Goal: Task Accomplishment & Management: Use online tool/utility

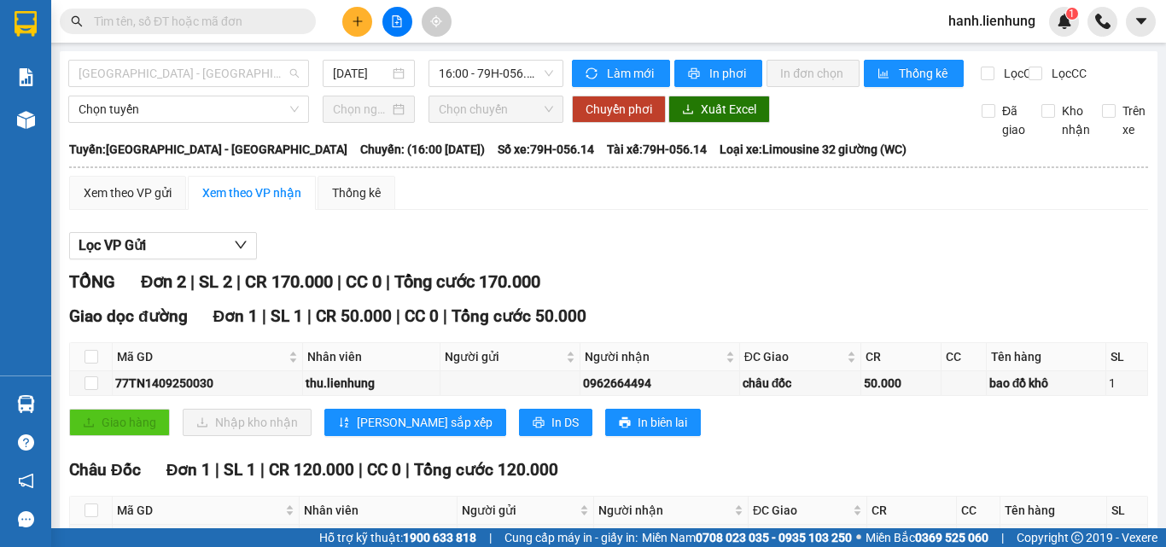
click at [196, 71] on span "Nha Trang - Châu Đốc" at bounding box center [189, 74] width 220 height 26
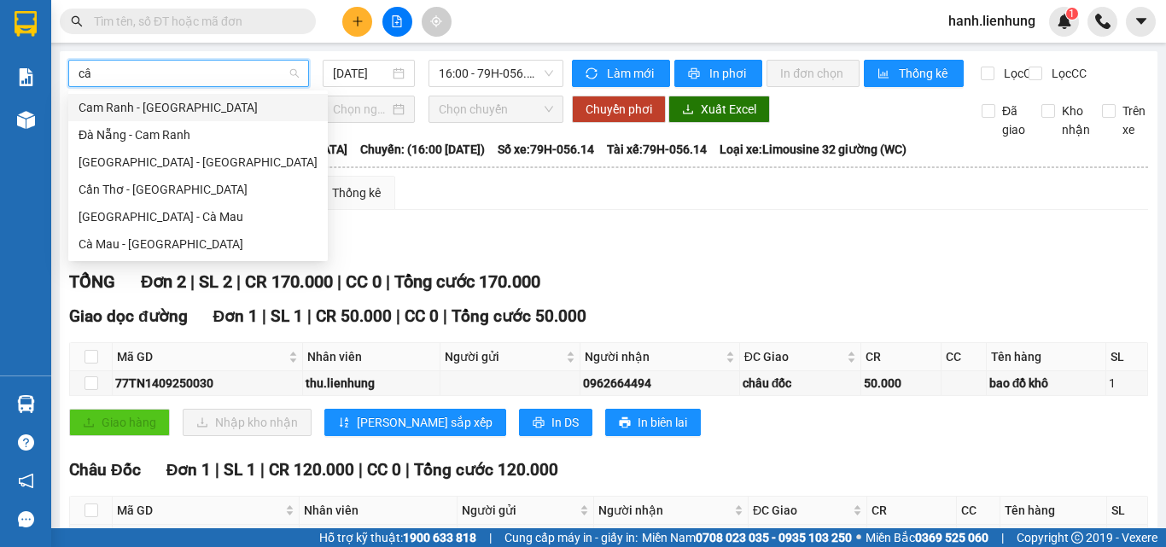
type input "cân"
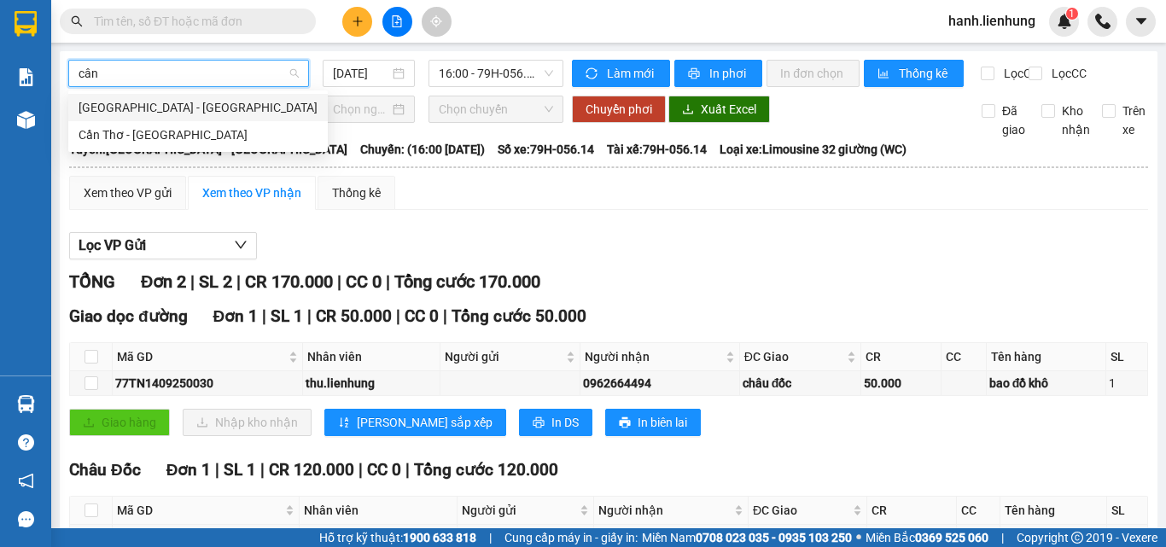
click at [174, 102] on div "Nha Trang - Cần Thơ" at bounding box center [198, 107] width 239 height 19
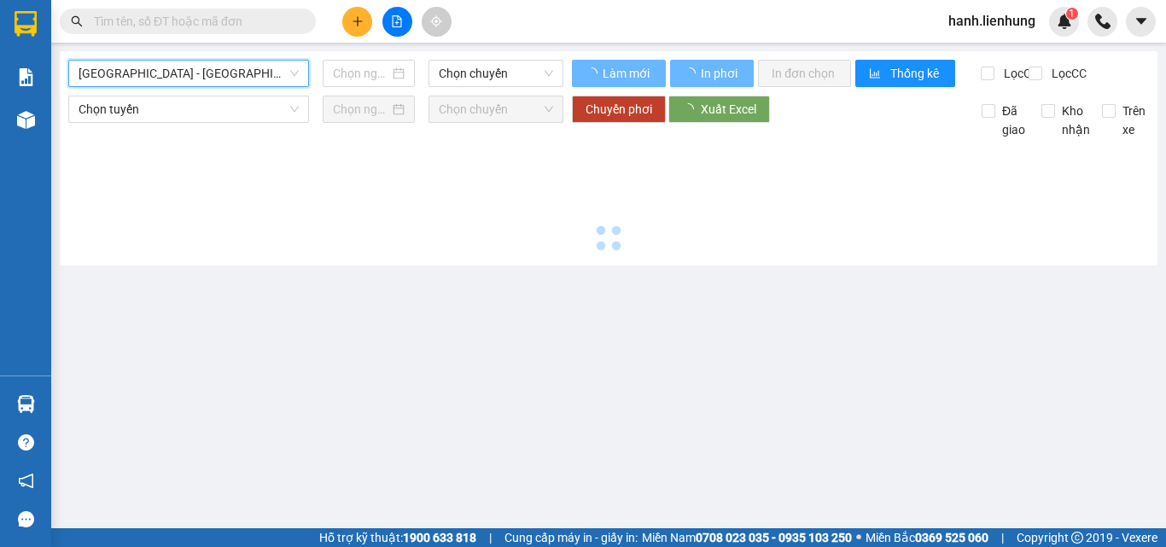
type input "14/09/2025"
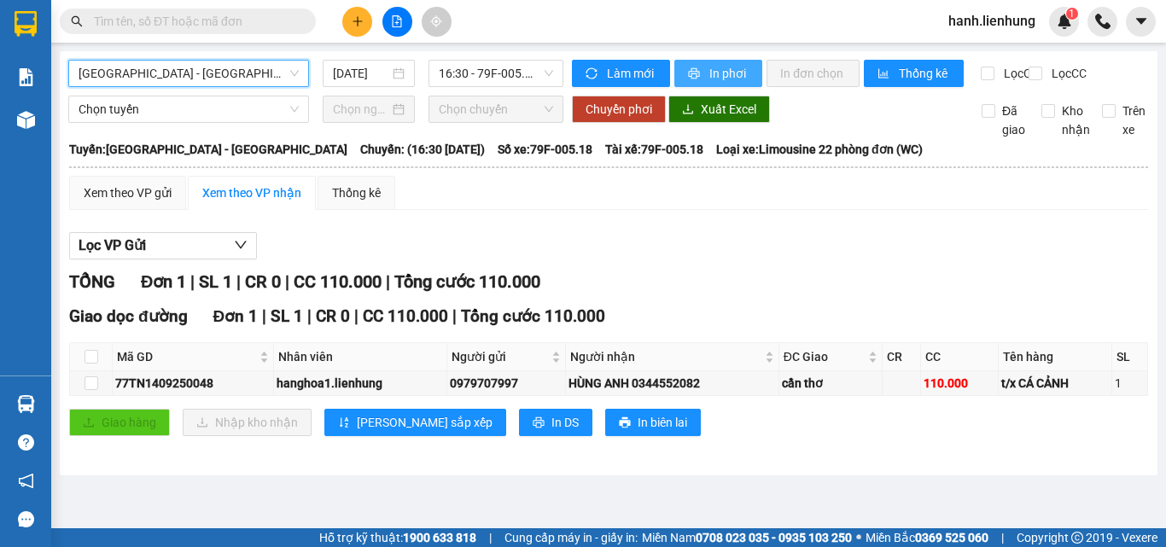
click at [736, 73] on span "In phơi" at bounding box center [728, 73] width 39 height 19
drag, startPoint x: 213, startPoint y: 74, endPoint x: 205, endPoint y: 79, distance: 9.2
click at [207, 78] on span "Nha Trang - Cần Thơ" at bounding box center [189, 74] width 220 height 26
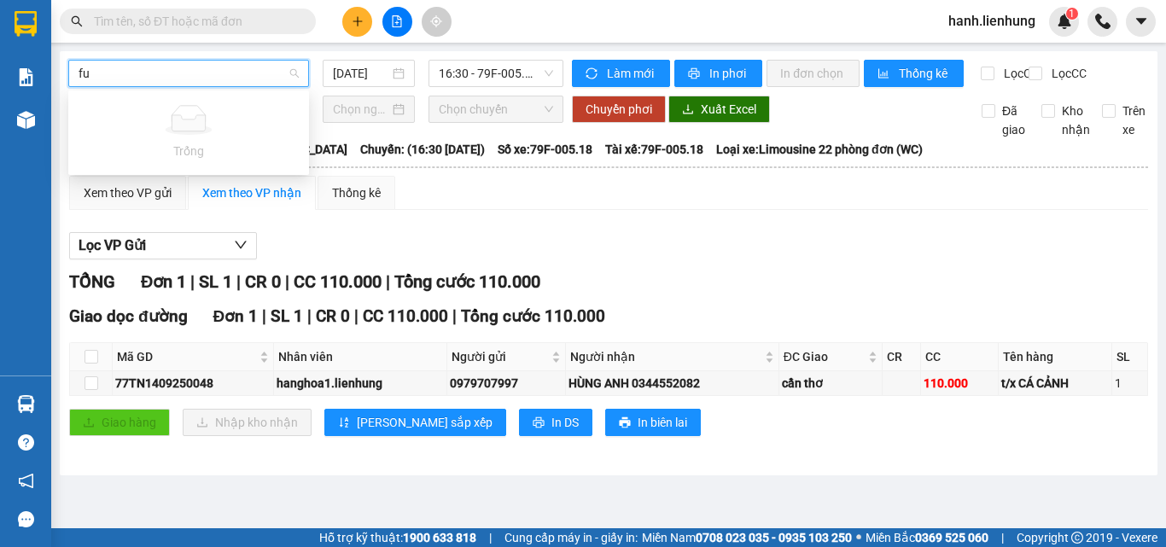
type input "f"
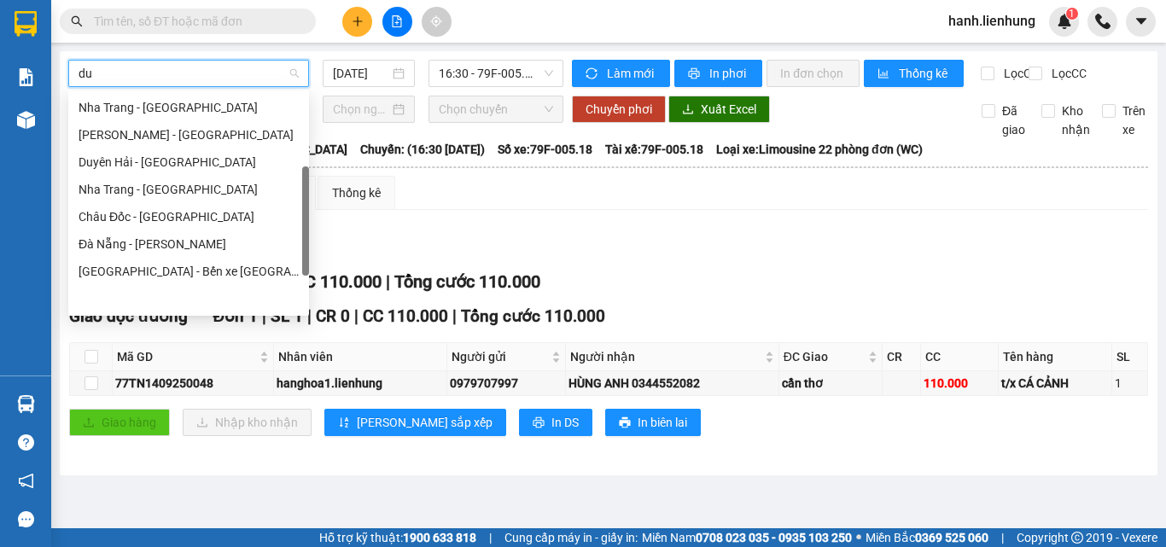
scroll to position [0, 0]
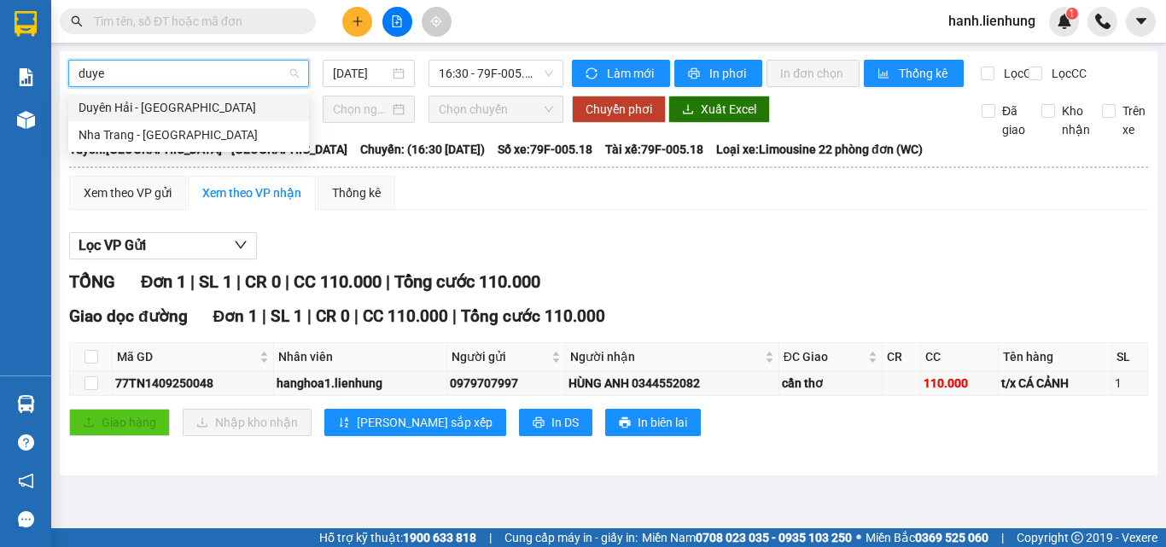
type input "duyen"
click at [161, 138] on div "Nha Trang - Duyên Hải" at bounding box center [189, 134] width 220 height 19
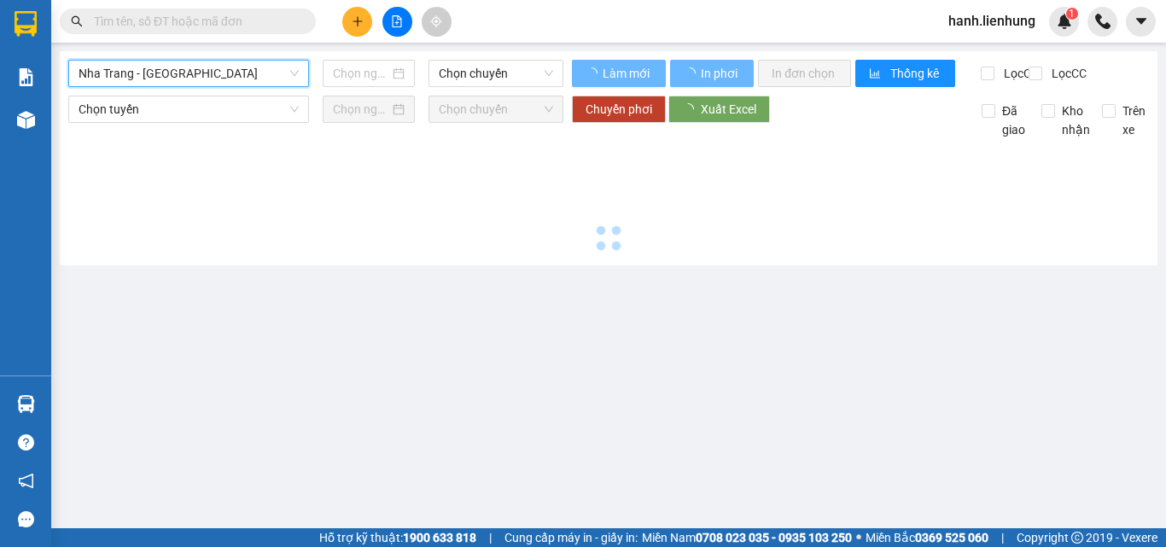
type input "14/09/2025"
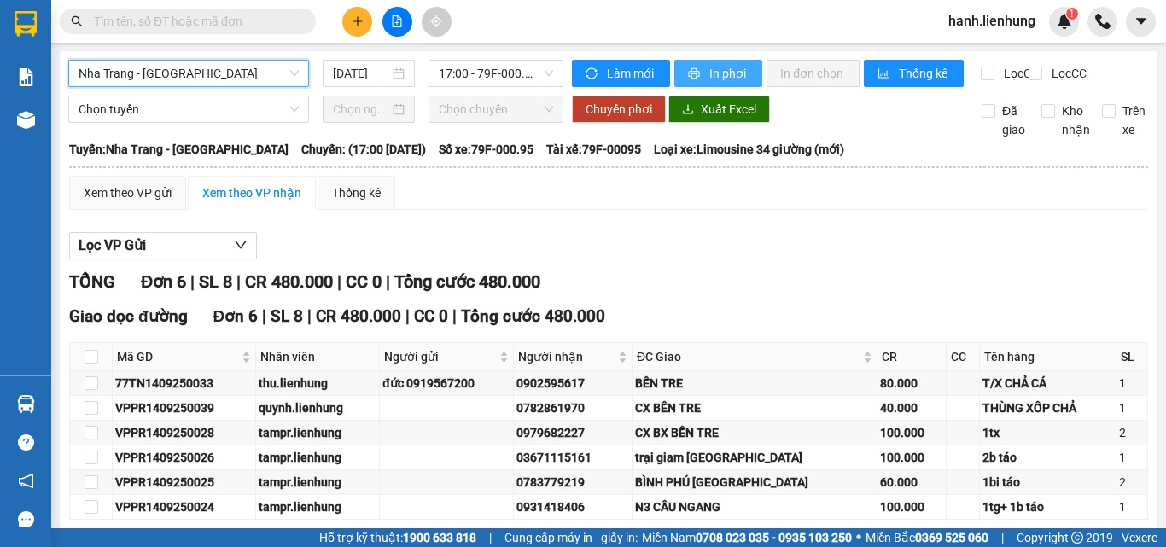
click at [702, 62] on button "In phơi" at bounding box center [718, 73] width 88 height 27
click at [188, 73] on span "Nha Trang - Duyên Hải" at bounding box center [189, 74] width 220 height 26
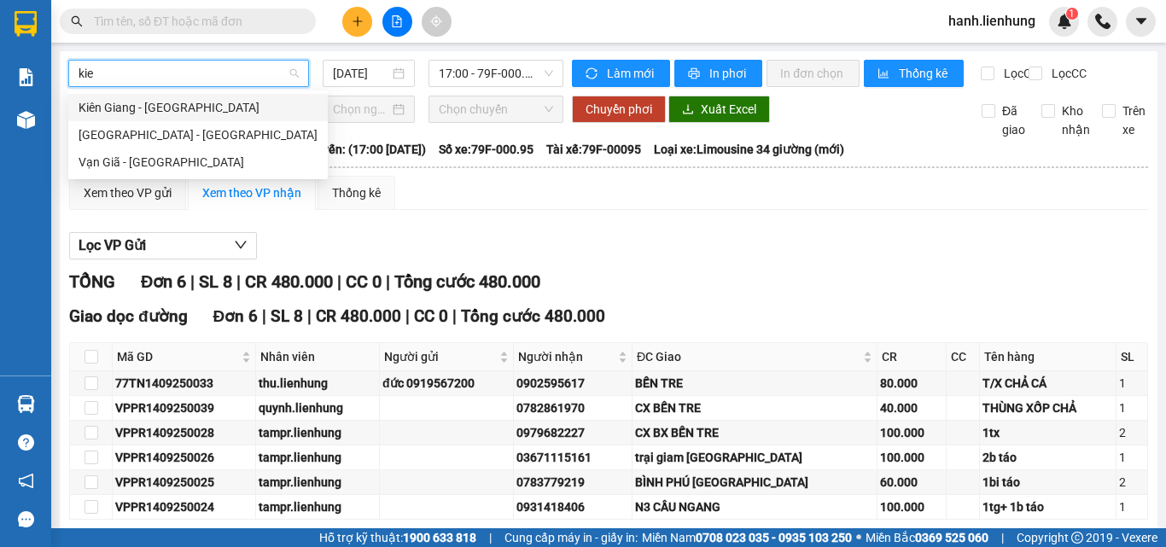
type input "kien"
click at [202, 134] on div "Nha Trang - Kiên Giang" at bounding box center [198, 134] width 239 height 19
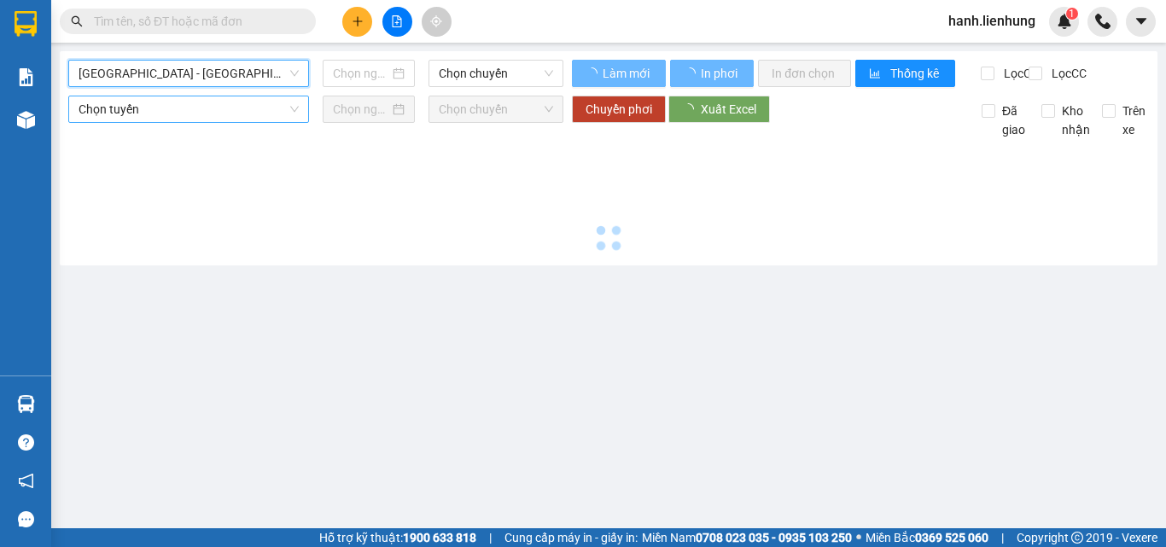
type input "14/09/2025"
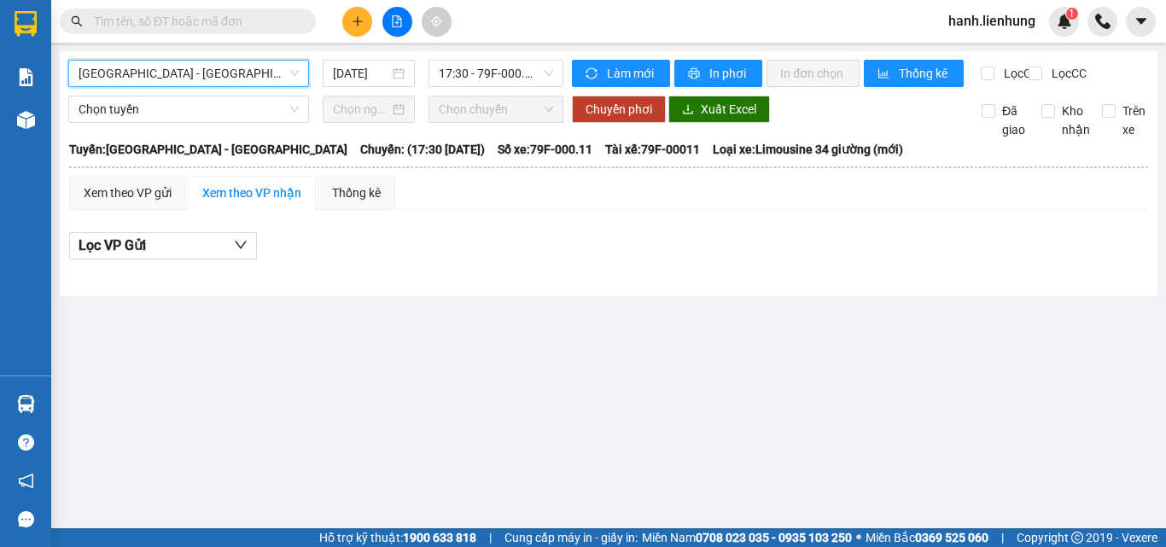
click at [235, 71] on span "Nha Trang - Kiên Giang" at bounding box center [189, 74] width 220 height 26
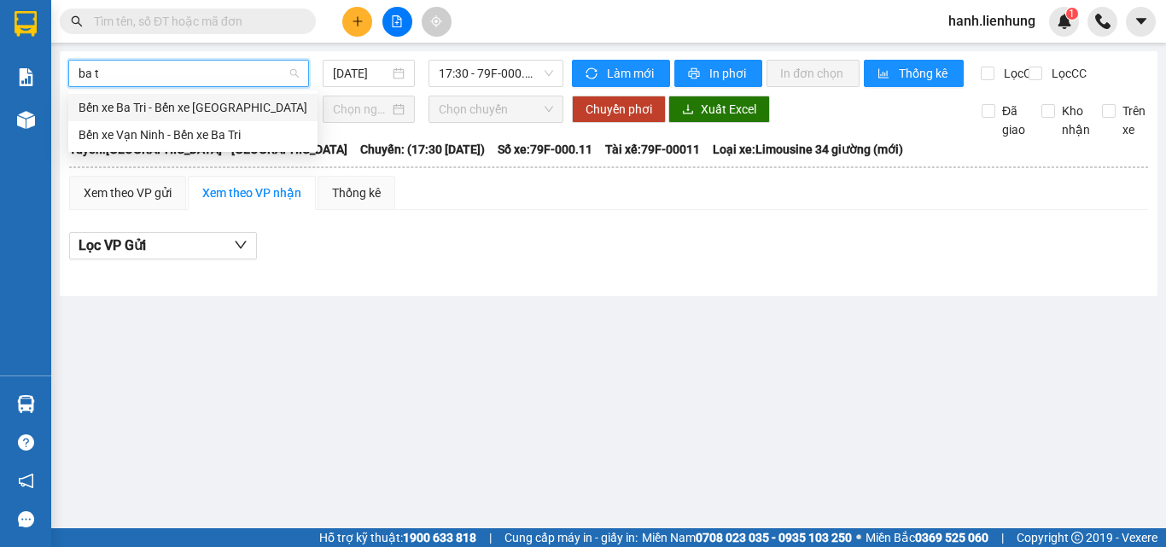
type input "ba tr"
click at [225, 136] on div "Bến xe Vạn Ninh - Bến xe Ba Tri" at bounding box center [193, 134] width 229 height 19
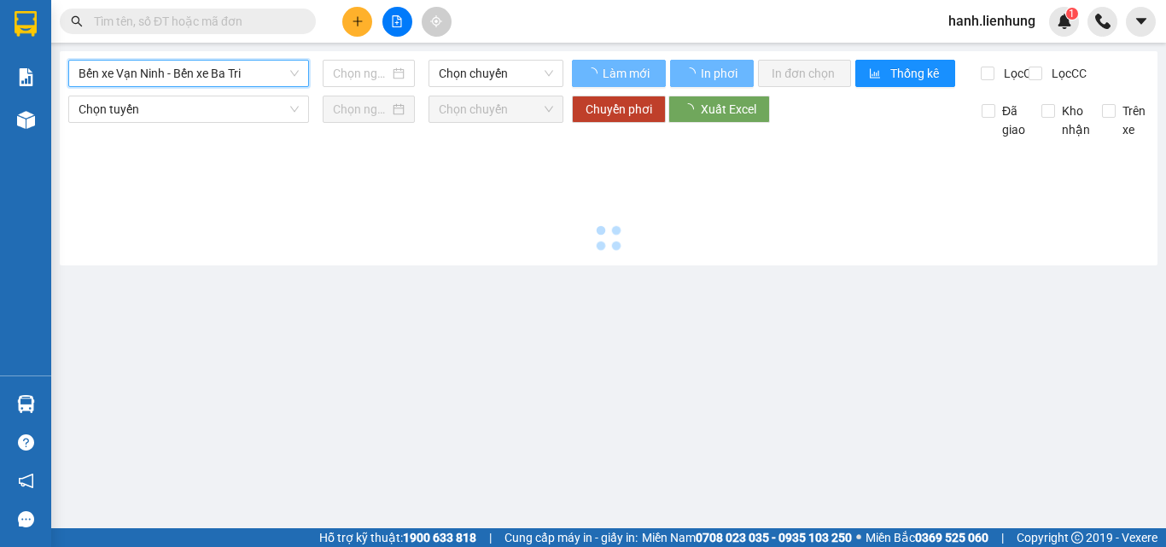
type input "14/09/2025"
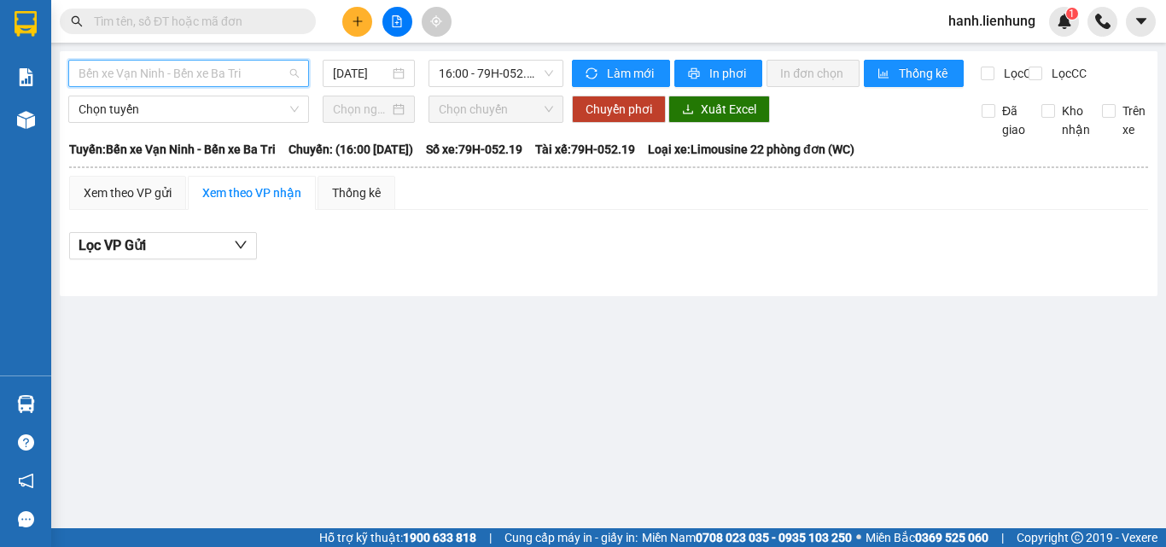
click at [202, 77] on span "Bến xe Vạn Ninh - Bến xe Ba Tri" at bounding box center [189, 74] width 220 height 26
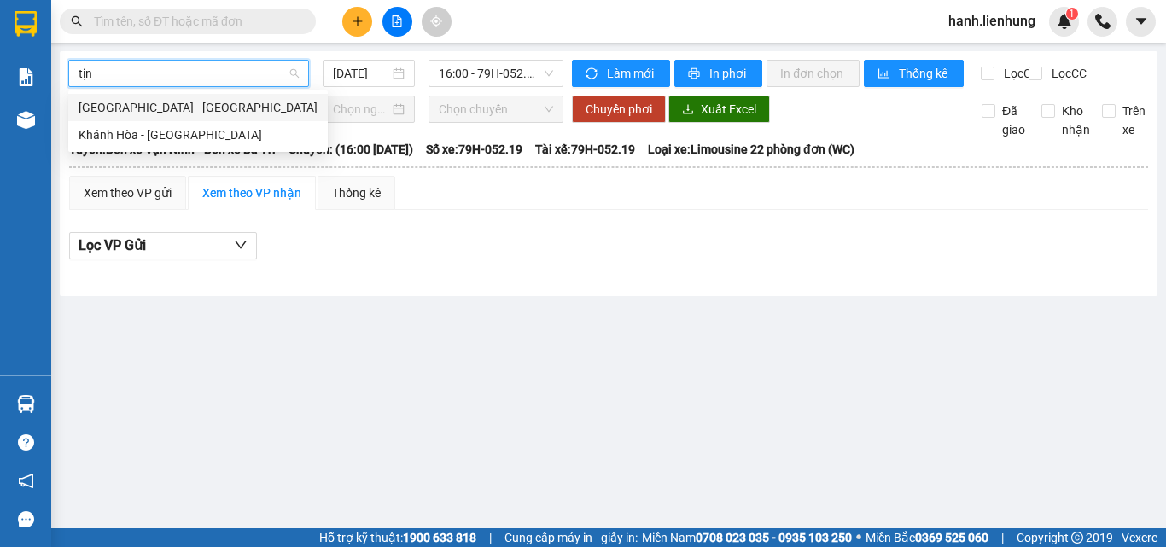
type input "tịnh"
click at [184, 137] on div "Khánh Hòa - Tịnh Biên" at bounding box center [198, 134] width 239 height 19
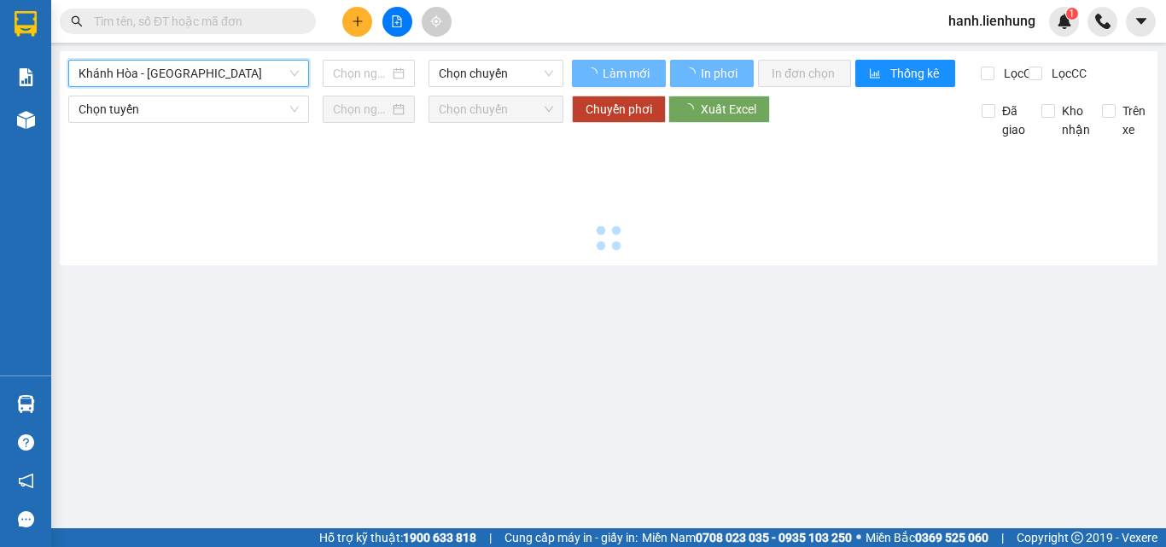
type input "14/09/2025"
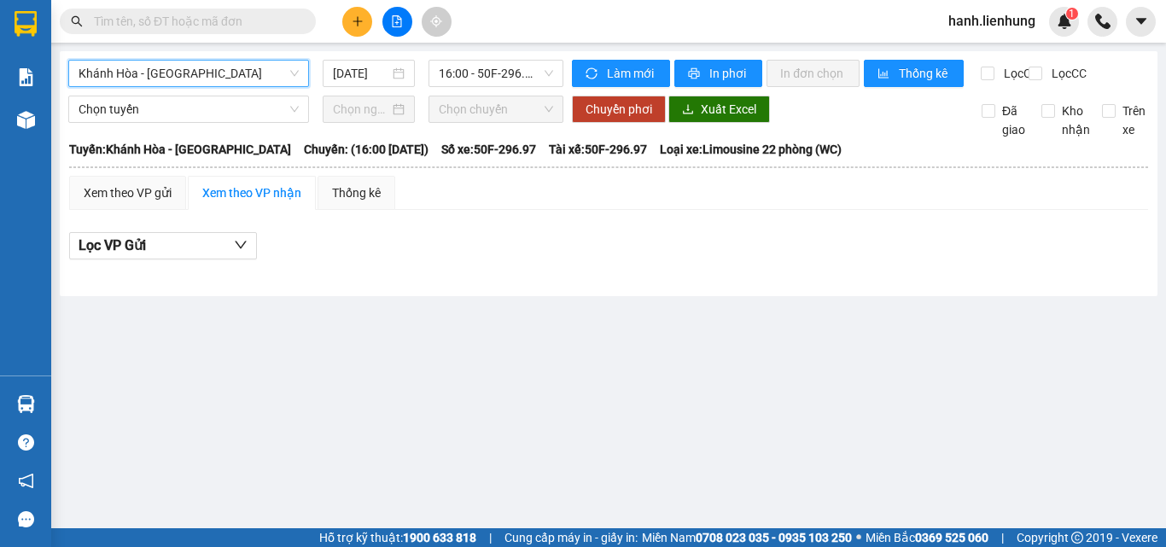
click at [213, 18] on input "text" at bounding box center [194, 21] width 201 height 19
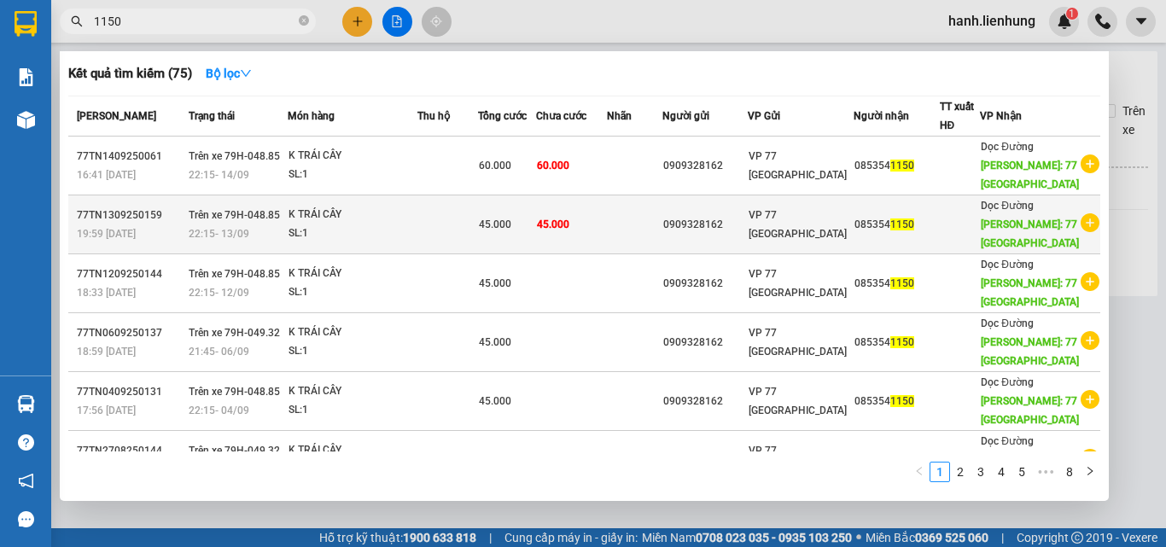
type input "1150"
click at [653, 228] on td at bounding box center [634, 224] width 55 height 59
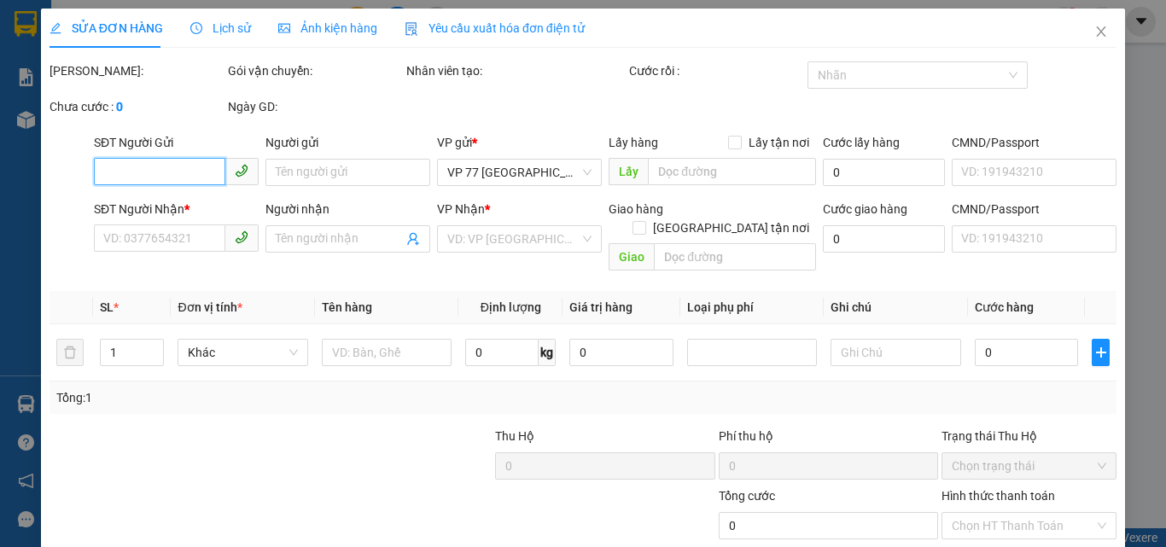
type input "0909328162"
type input "079202012500"
type input "0853541150"
type input "77 THÁI NGUYÊN"
type input "45.000"
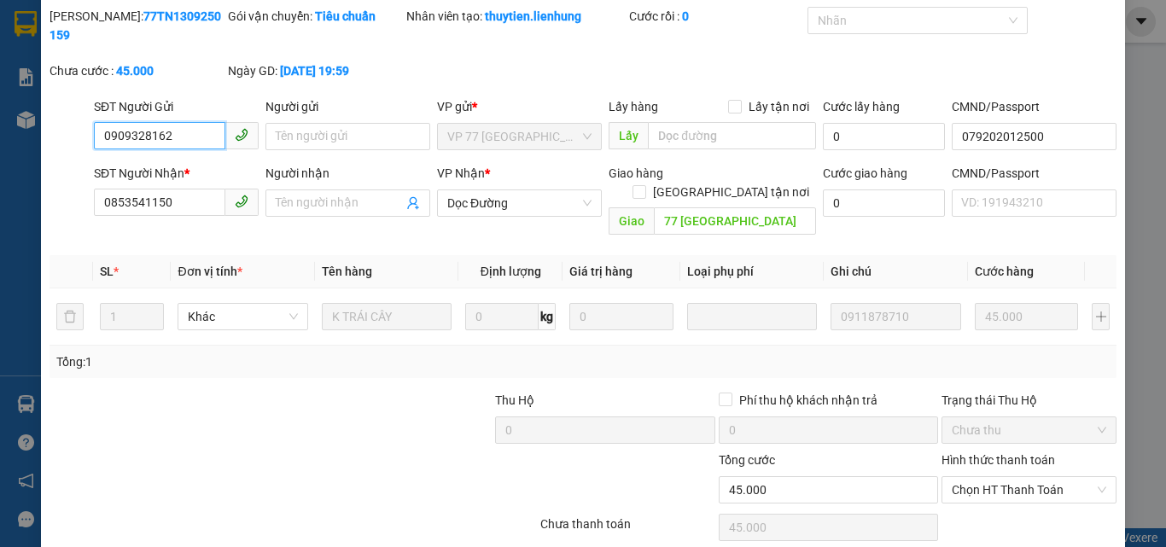
scroll to position [111, 0]
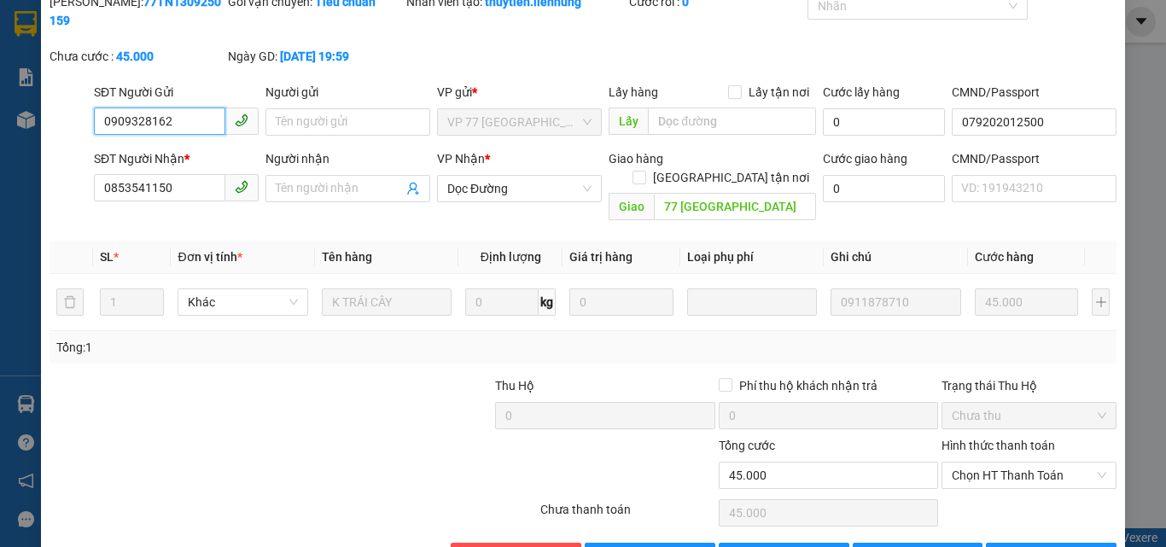
drag, startPoint x: 1017, startPoint y: 416, endPoint x: 1025, endPoint y: 434, distance: 20.6
click at [1017, 463] on span "Chọn HT Thanh Toán" at bounding box center [1029, 476] width 154 height 26
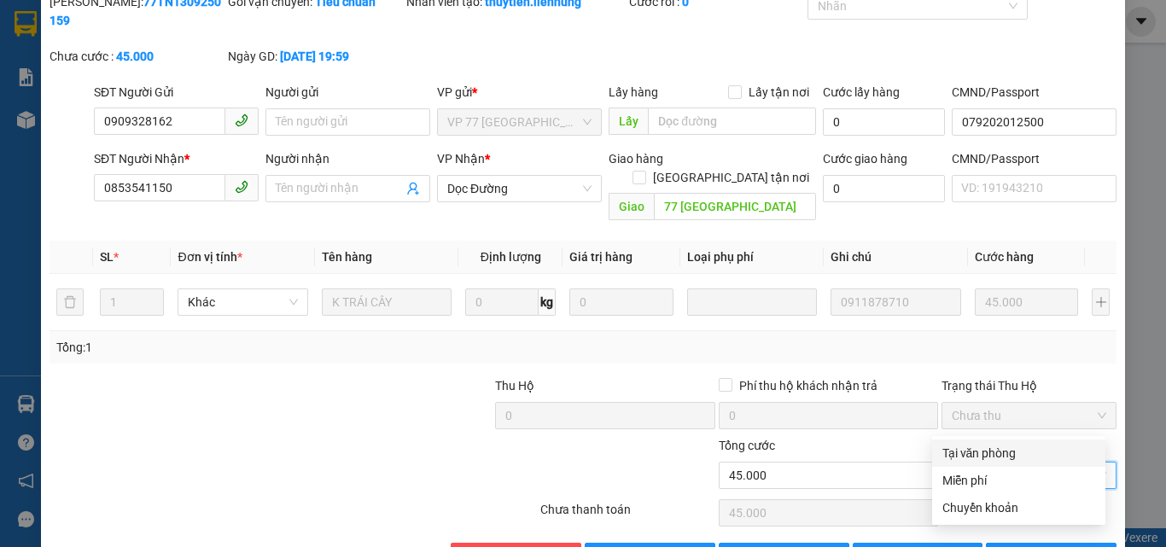
click at [1030, 453] on div "Tại văn phòng" at bounding box center [1018, 453] width 153 height 19
type input "0"
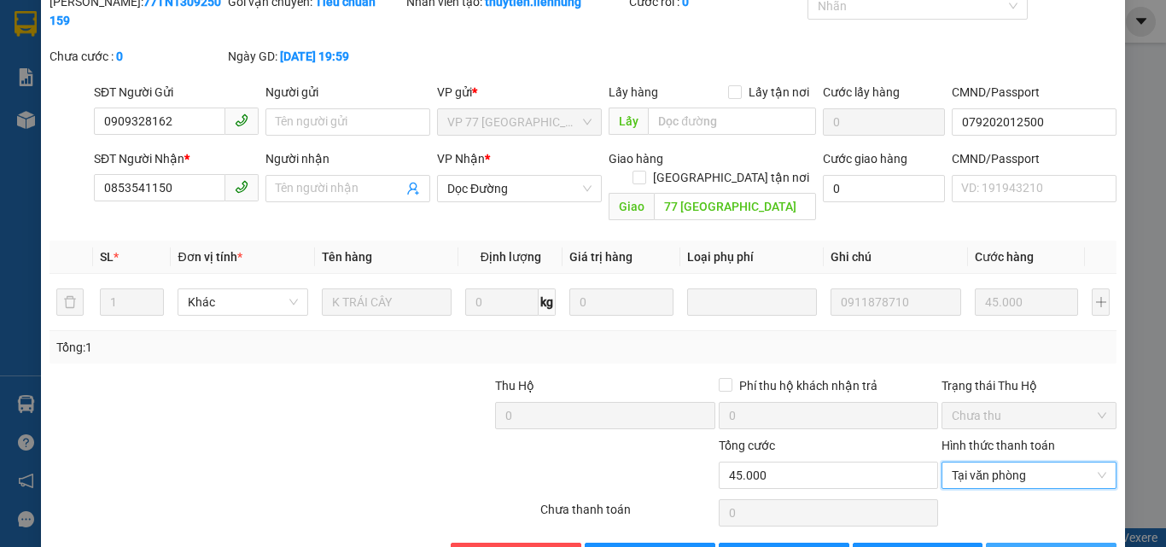
click at [1044, 546] on span "Lưu và In" at bounding box center [1078, 556] width 120 height 19
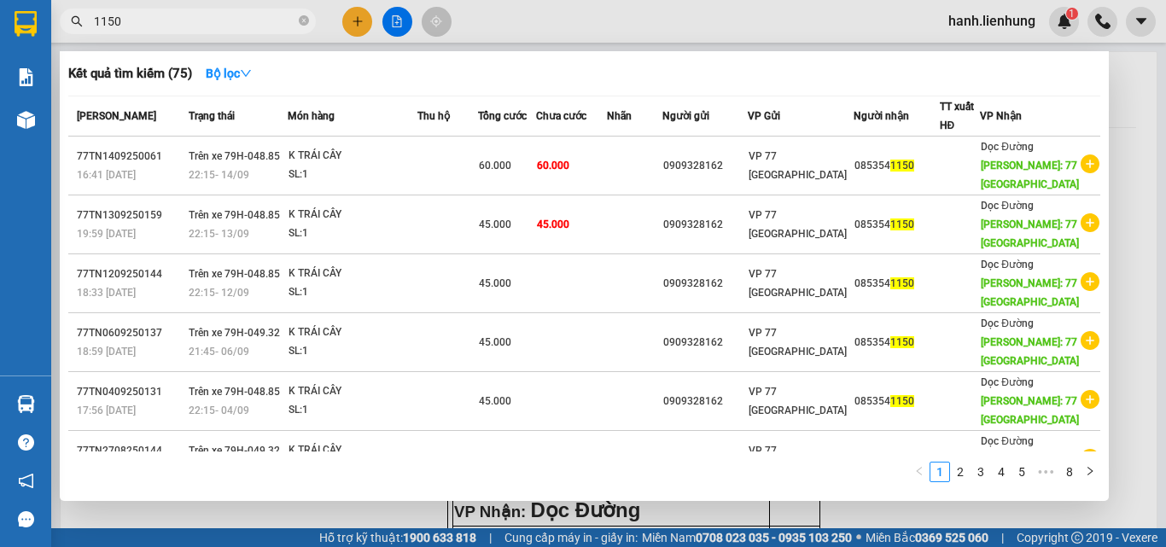
click at [195, 24] on input "1150" at bounding box center [194, 21] width 201 height 19
click at [401, 20] on div at bounding box center [583, 273] width 1166 height 547
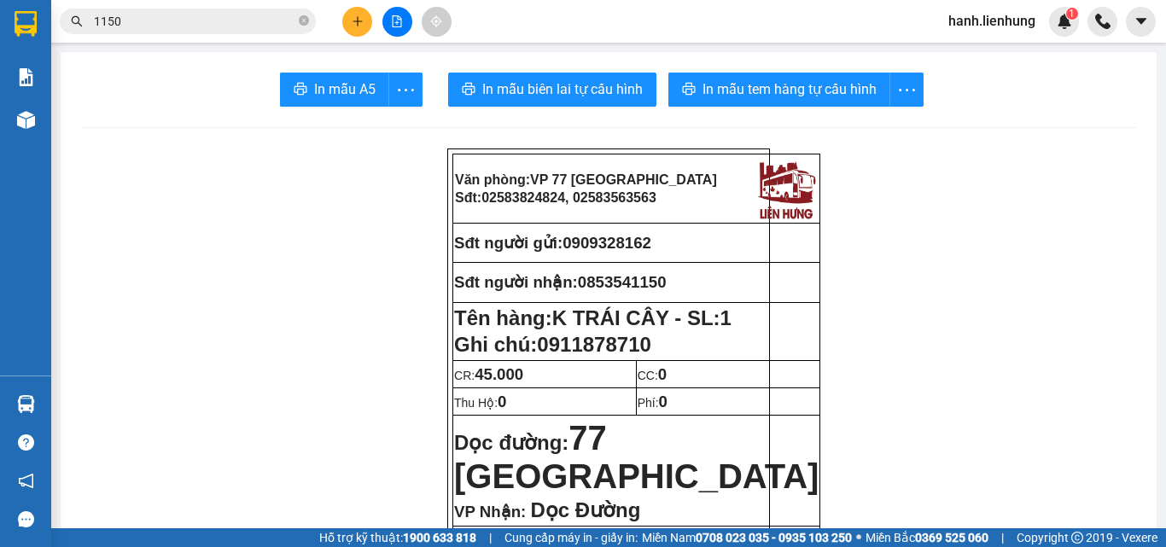
click at [401, 26] on icon "file-add" at bounding box center [397, 21] width 9 height 12
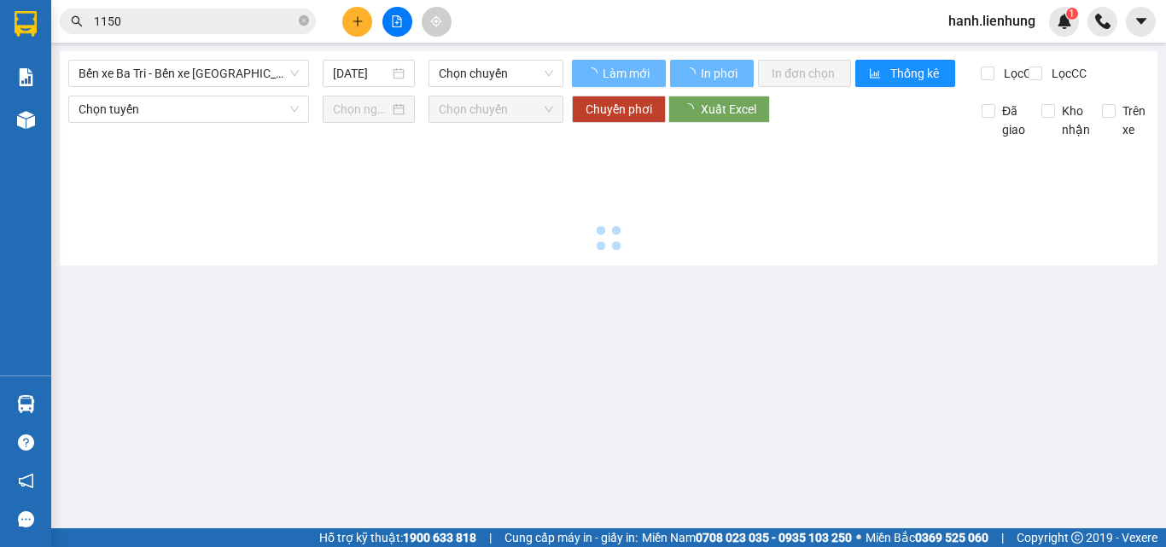
click at [226, 78] on span "Bến xe Ba Tri - Bến xe Vạn Ninh" at bounding box center [189, 74] width 220 height 26
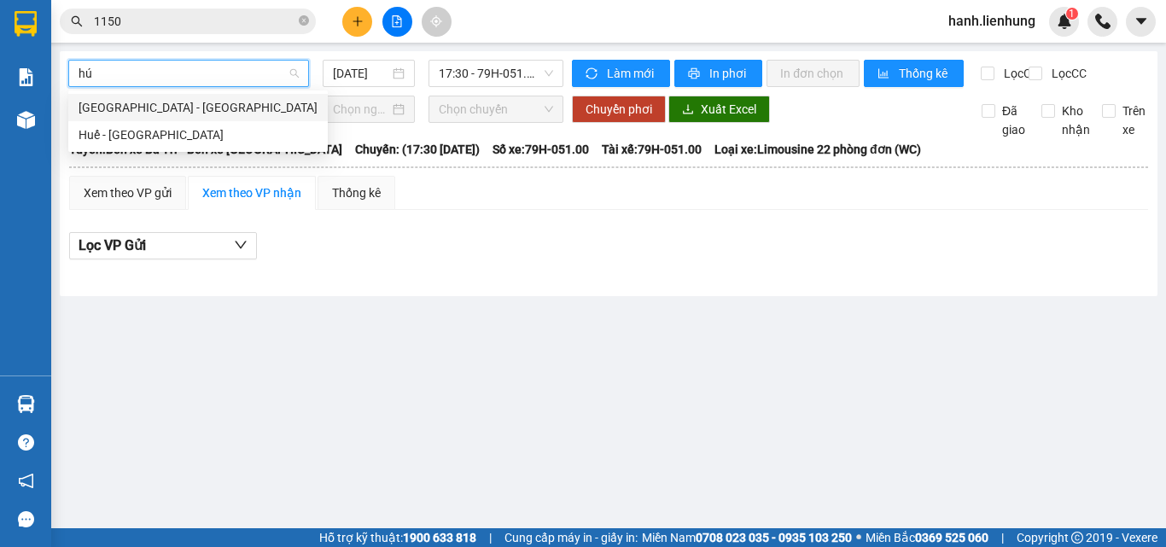
type input "húe"
click at [149, 101] on div "Nha Trang - Huế" at bounding box center [198, 107] width 239 height 19
type input "14/09/2025"
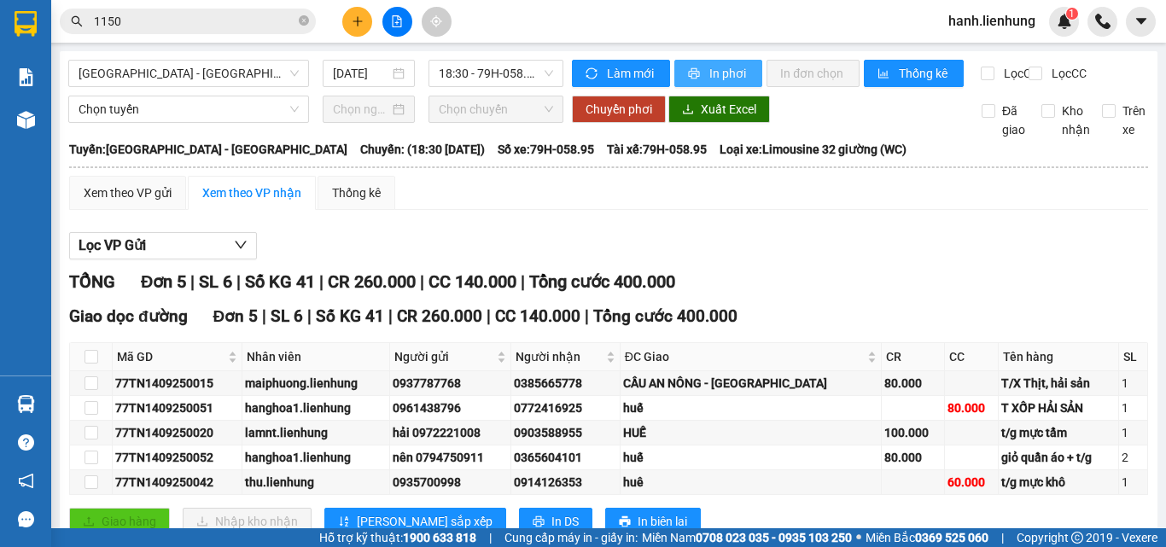
click at [732, 80] on span "In phơi" at bounding box center [728, 73] width 39 height 19
click at [212, 73] on span "Nha Trang - Huế" at bounding box center [189, 74] width 220 height 26
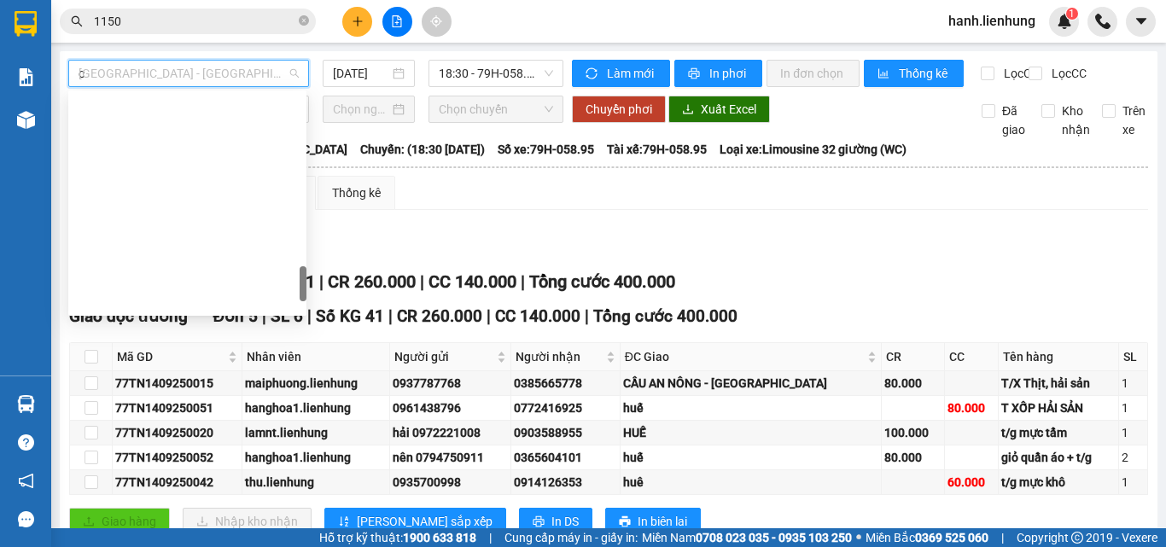
type input "cà"
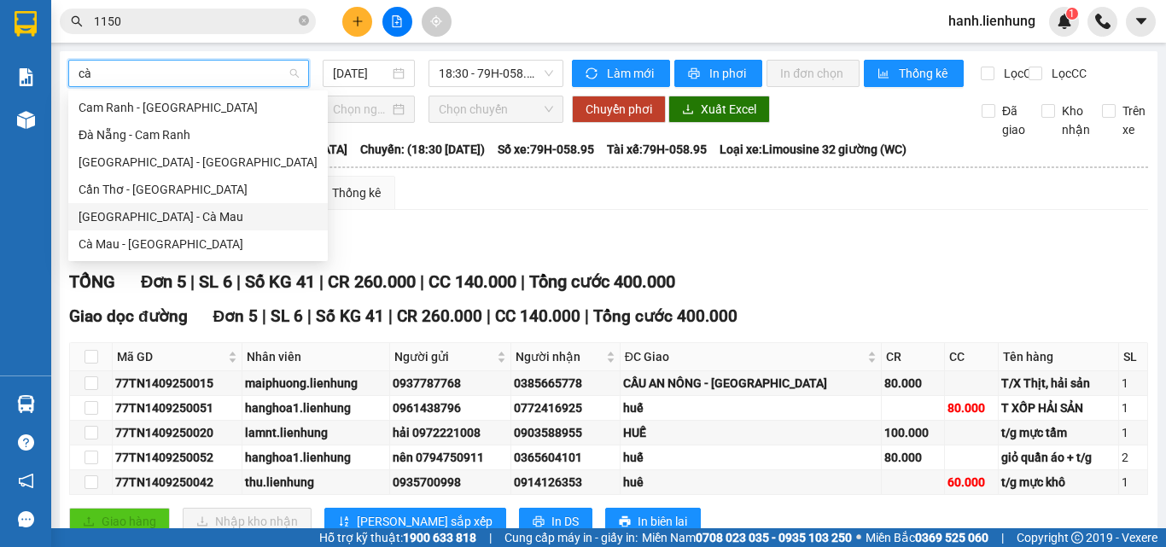
click at [169, 219] on div "Nha Trang - Cà Mau" at bounding box center [198, 216] width 239 height 19
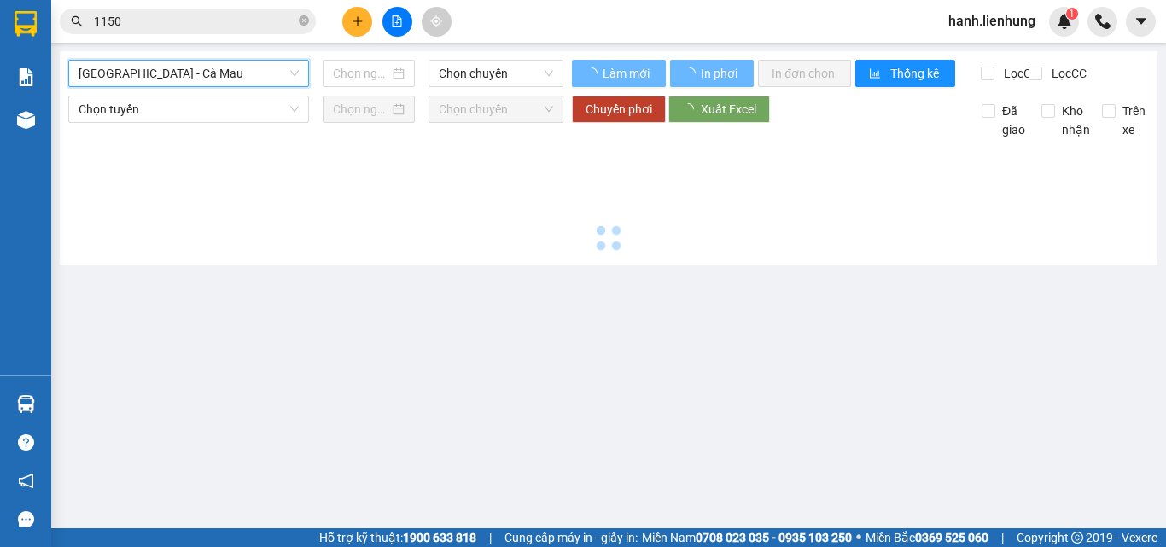
type input "14/09/2025"
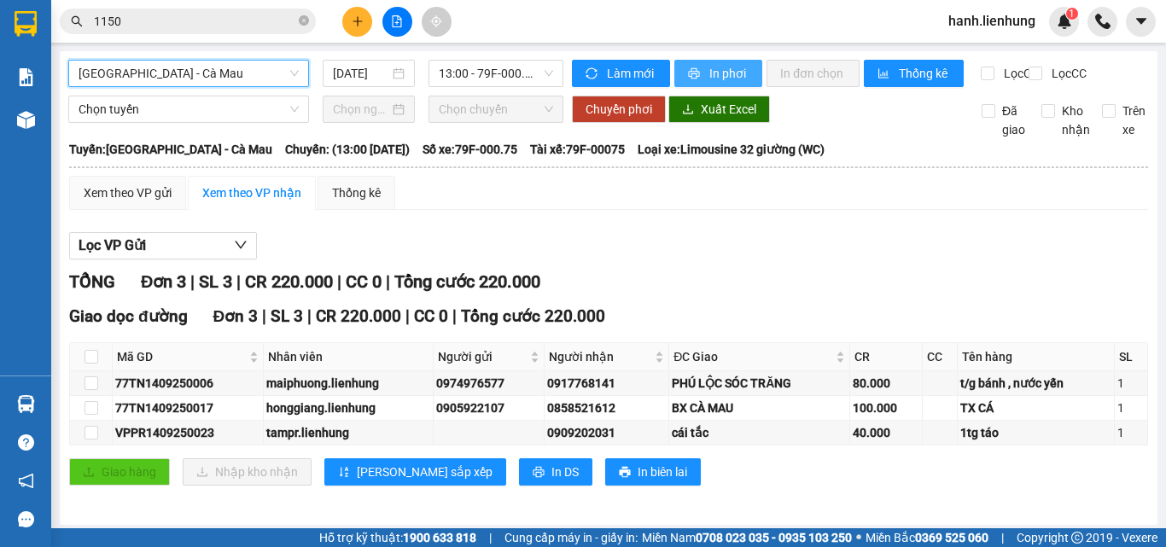
click at [720, 67] on span "In phơi" at bounding box center [728, 73] width 39 height 19
click at [524, 68] on span "13:00 - 79F-000.75" at bounding box center [496, 74] width 114 height 26
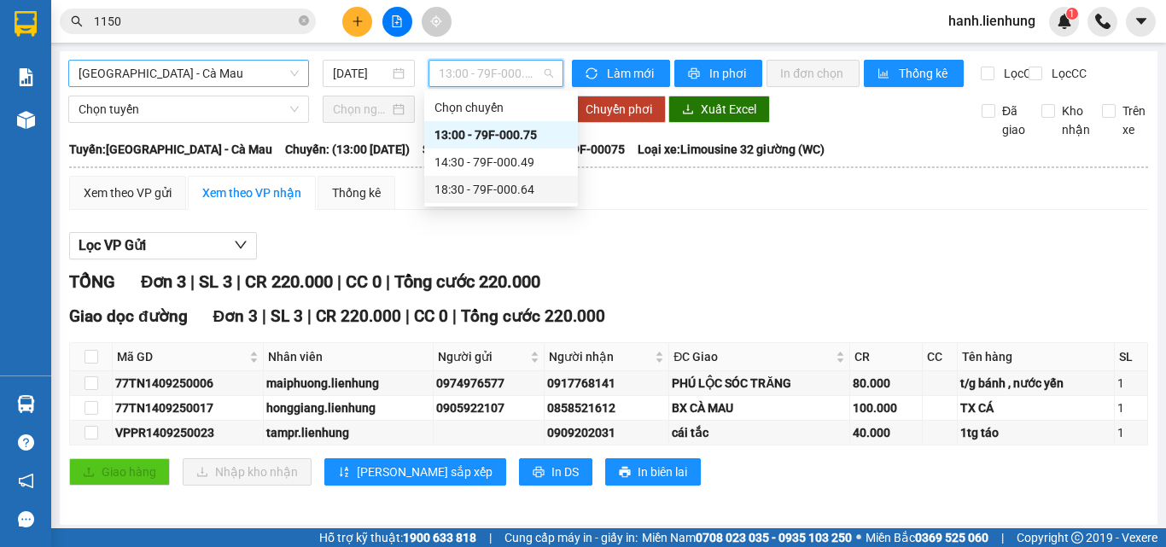
click at [513, 186] on div "18:30 - 79F-000.64" at bounding box center [500, 189] width 133 height 19
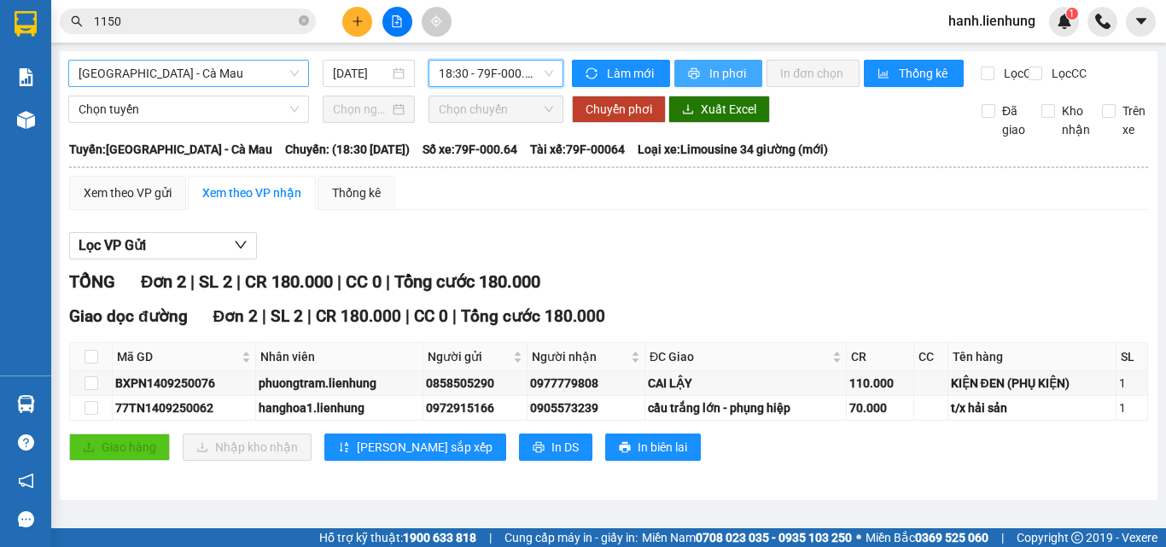
click at [722, 73] on span "In phơi" at bounding box center [728, 73] width 39 height 19
click at [190, 71] on span "Nha Trang - Cà Mau" at bounding box center [189, 74] width 220 height 26
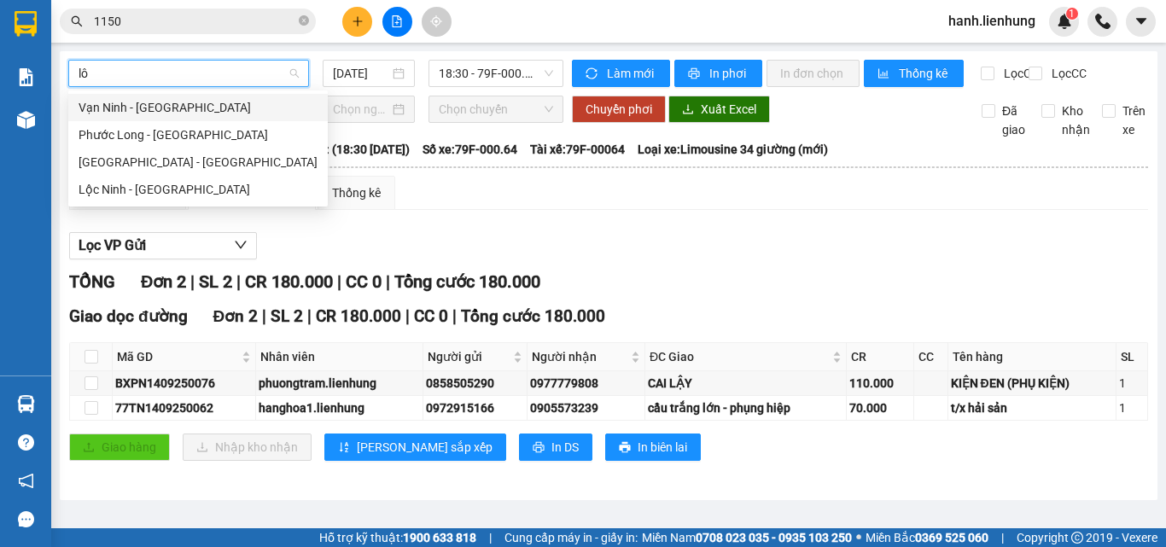
type input "lôc"
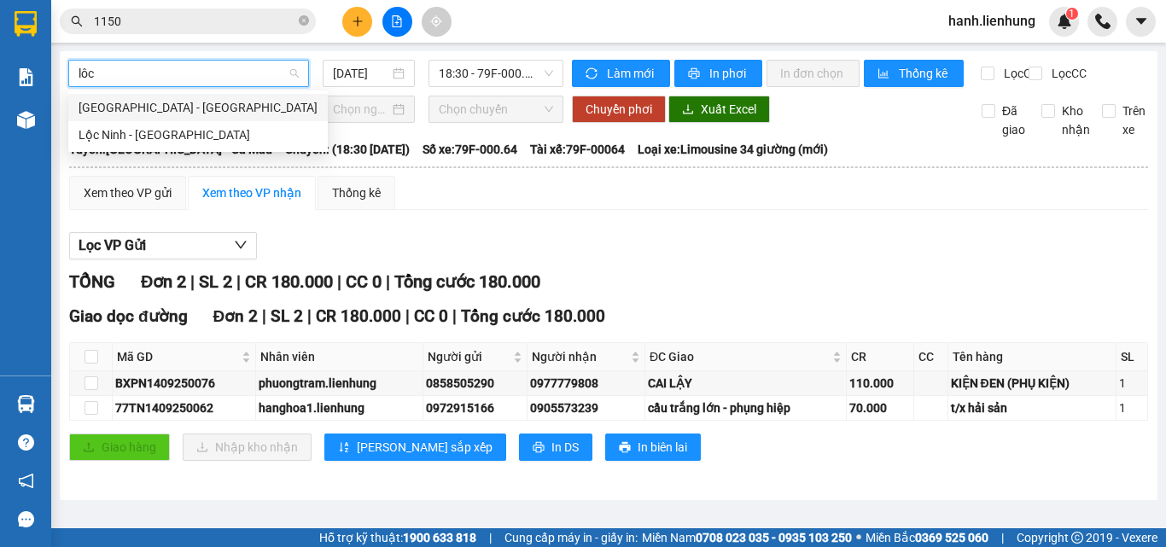
click at [176, 111] on div "Nha Trang - Lộc Ninh" at bounding box center [198, 107] width 239 height 19
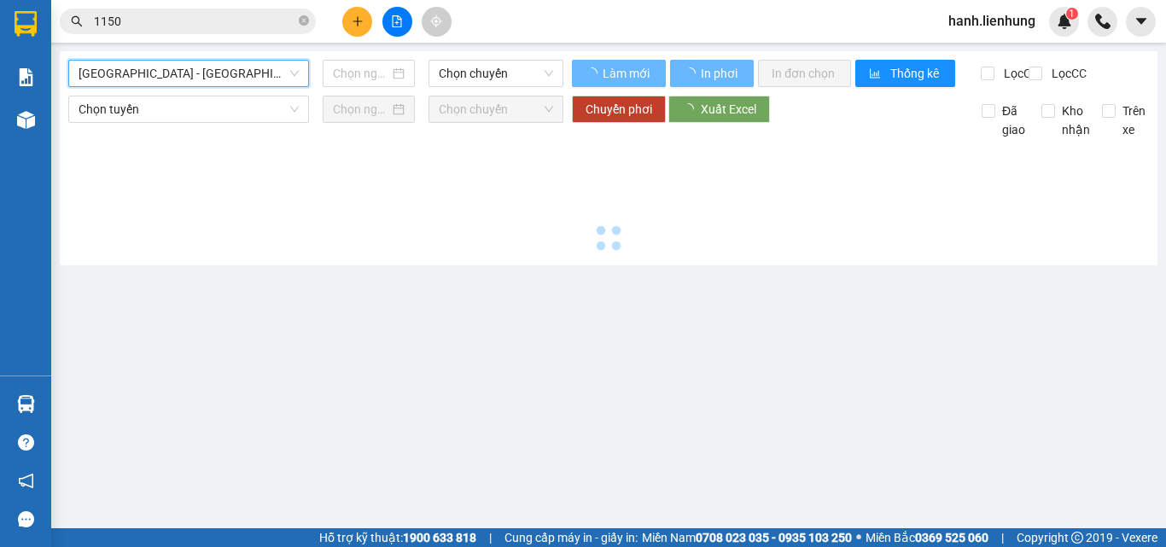
type input "14/09/2025"
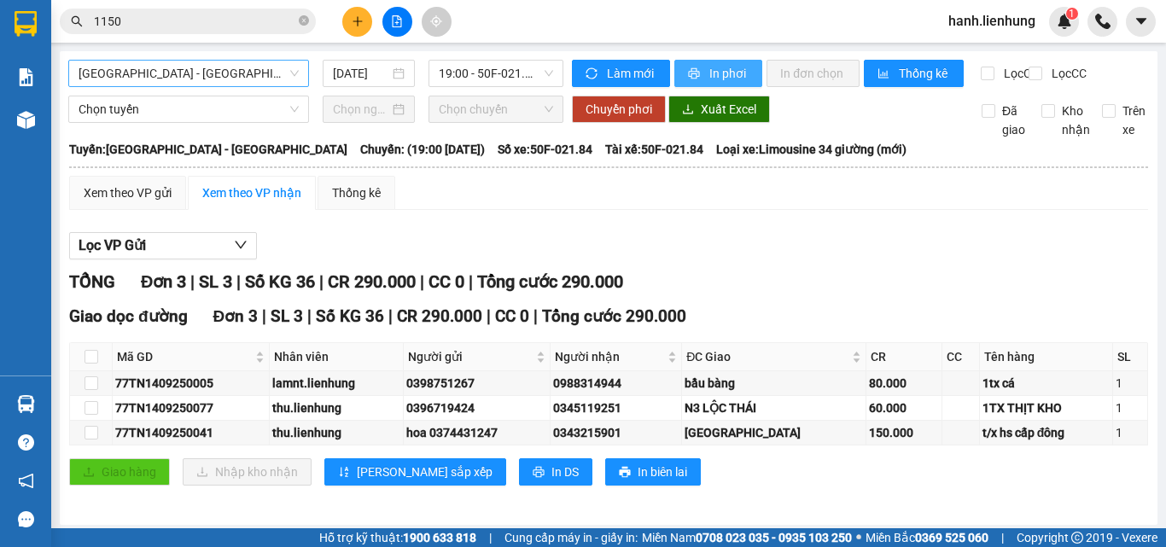
click at [720, 77] on span "In phơi" at bounding box center [728, 73] width 39 height 19
drag, startPoint x: 183, startPoint y: 74, endPoint x: 166, endPoint y: 60, distance: 21.8
click at [182, 74] on span "Nha Trang - Lộc Ninh" at bounding box center [189, 74] width 220 height 26
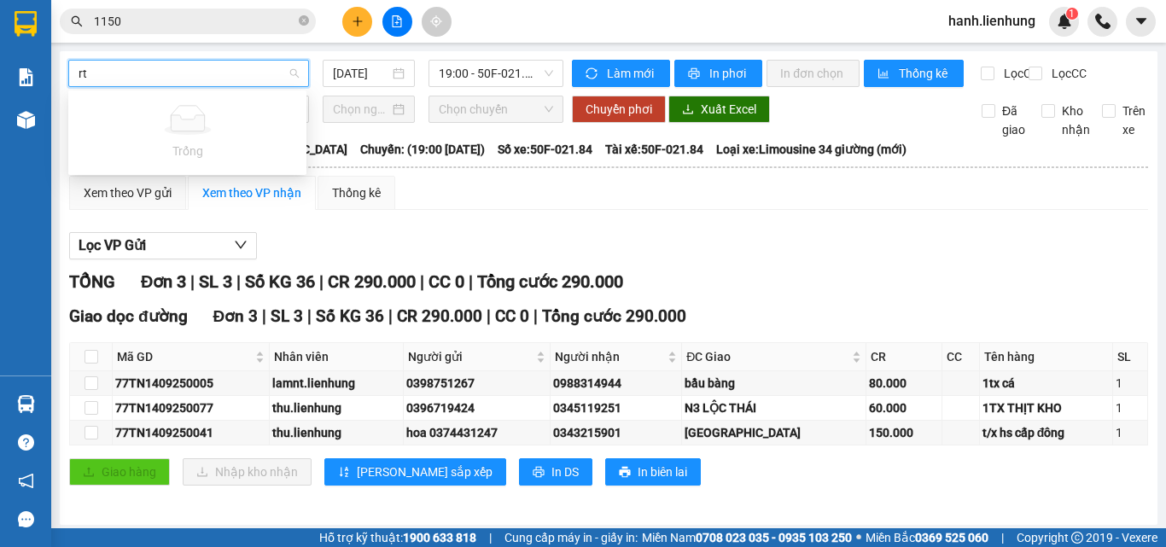
type input "r"
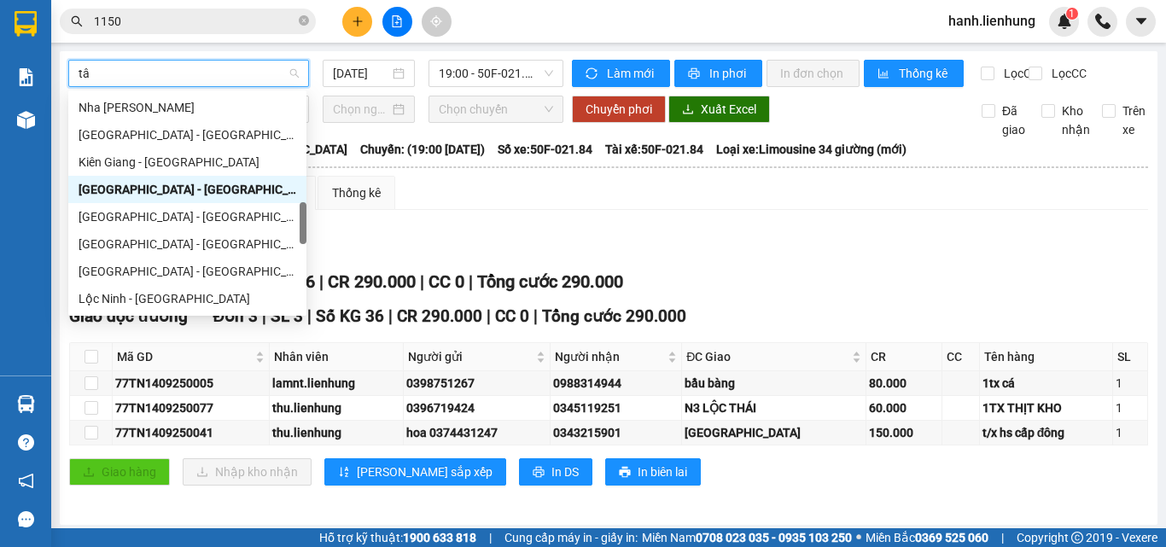
scroll to position [0, 0]
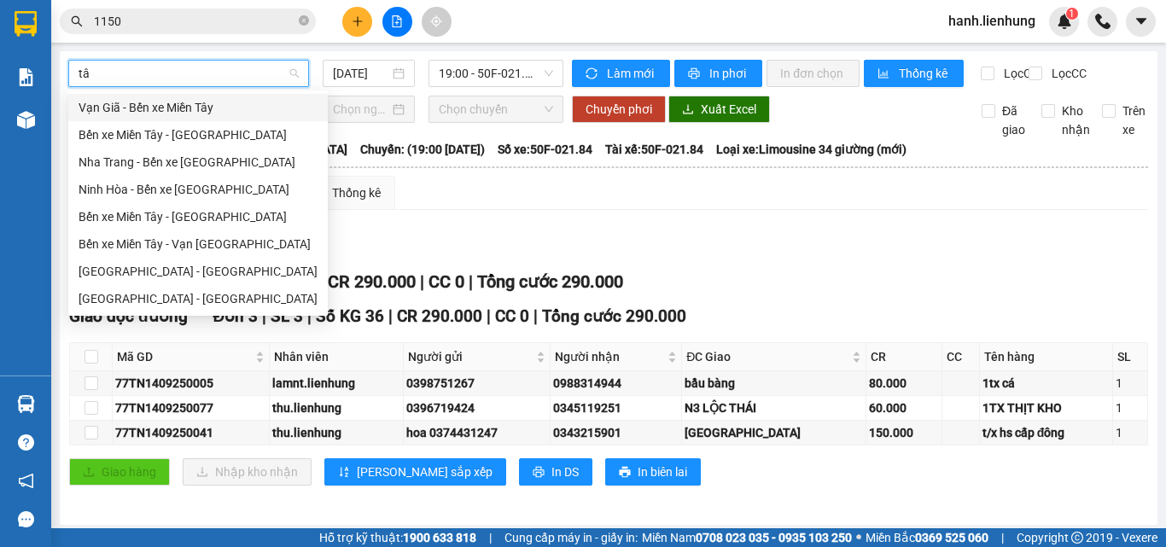
type input "tây"
click at [183, 297] on div "Nha Trang - Tây Ninh" at bounding box center [198, 298] width 239 height 19
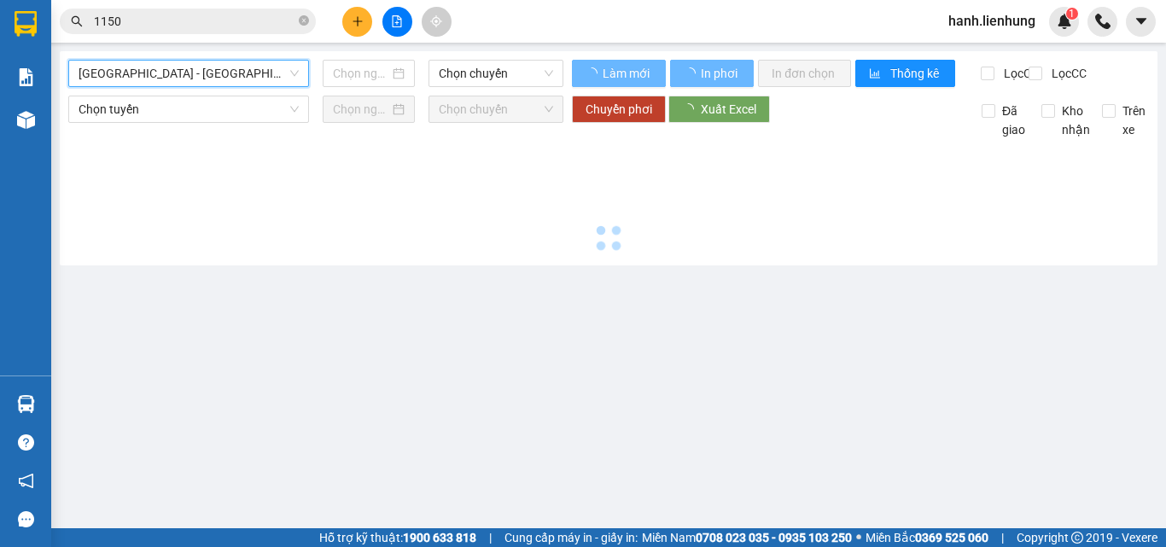
type input "14/09/2025"
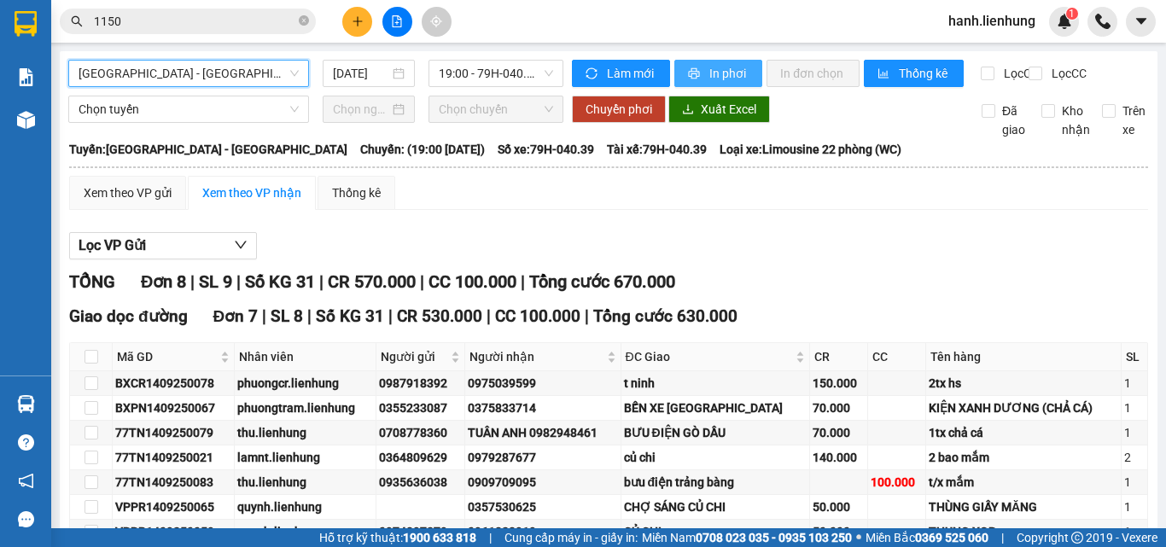
click at [724, 73] on span "In phơi" at bounding box center [728, 73] width 39 height 19
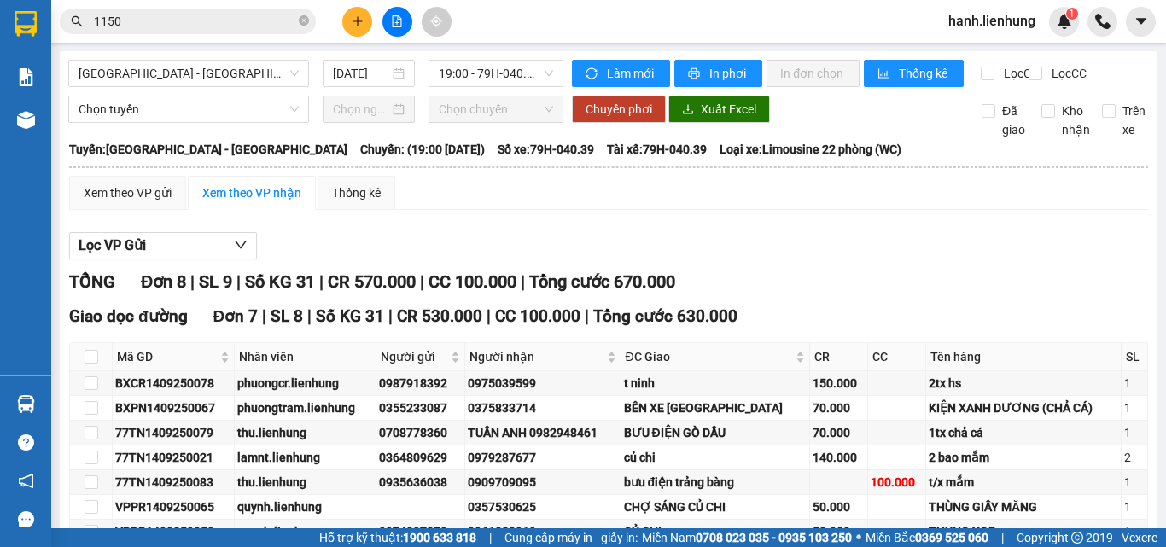
click at [835, 329] on div "Giao dọc đường Đơn 7 | SL 8 | Số KG 31 | CR 530.000 | CC 100.000 | Tổng cước 63…" at bounding box center [608, 317] width 1079 height 26
click at [806, 248] on div "Lọc VP Gửi" at bounding box center [608, 246] width 1079 height 28
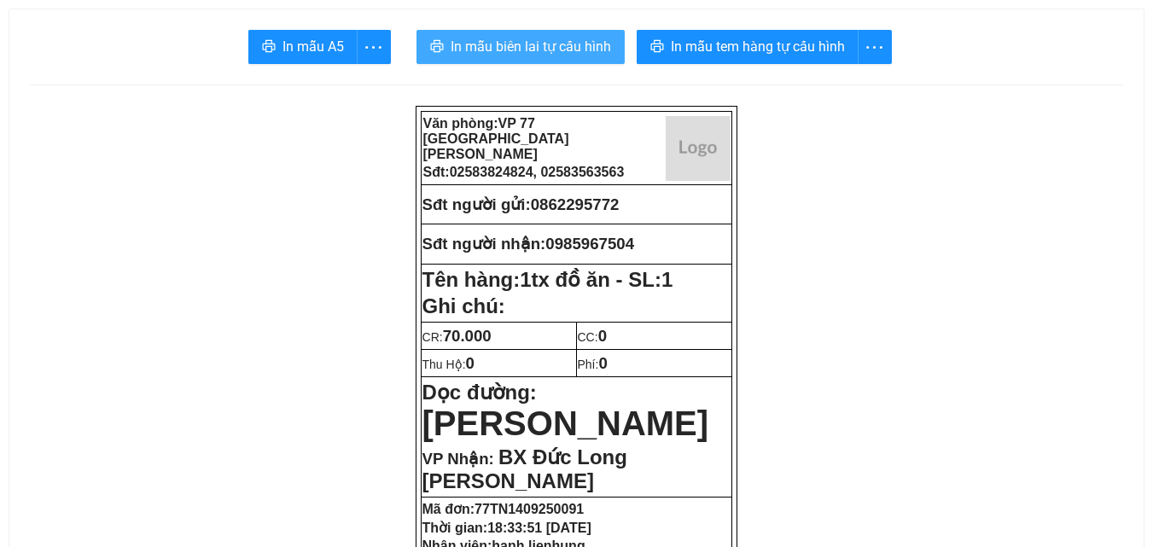
click at [499, 36] on span "In mẫu biên lai tự cấu hình" at bounding box center [531, 46] width 160 height 21
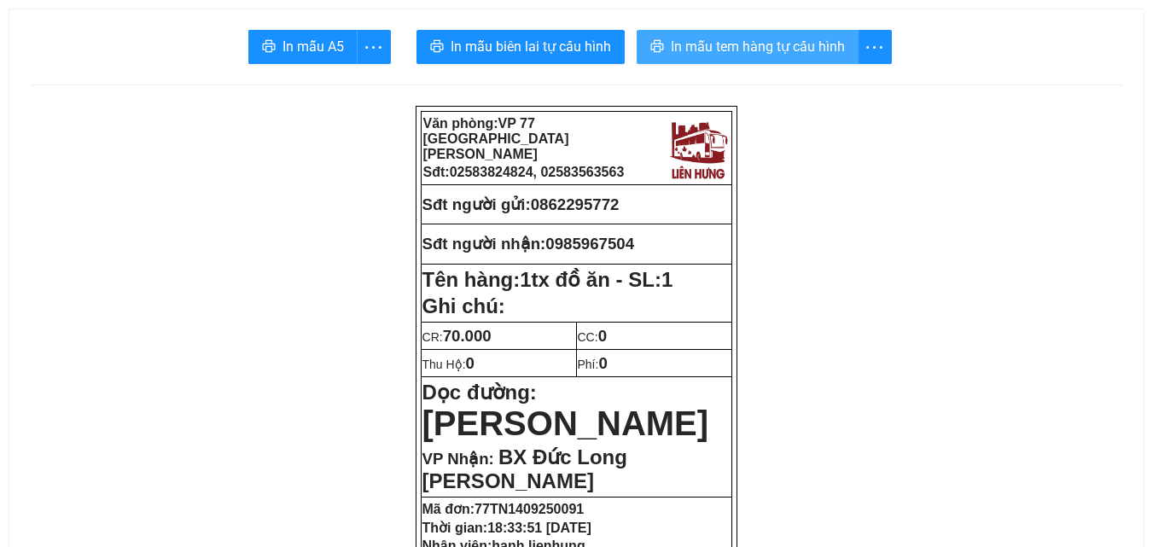
click at [720, 41] on span "In mẫu tem hàng tự cấu hình" at bounding box center [758, 46] width 174 height 21
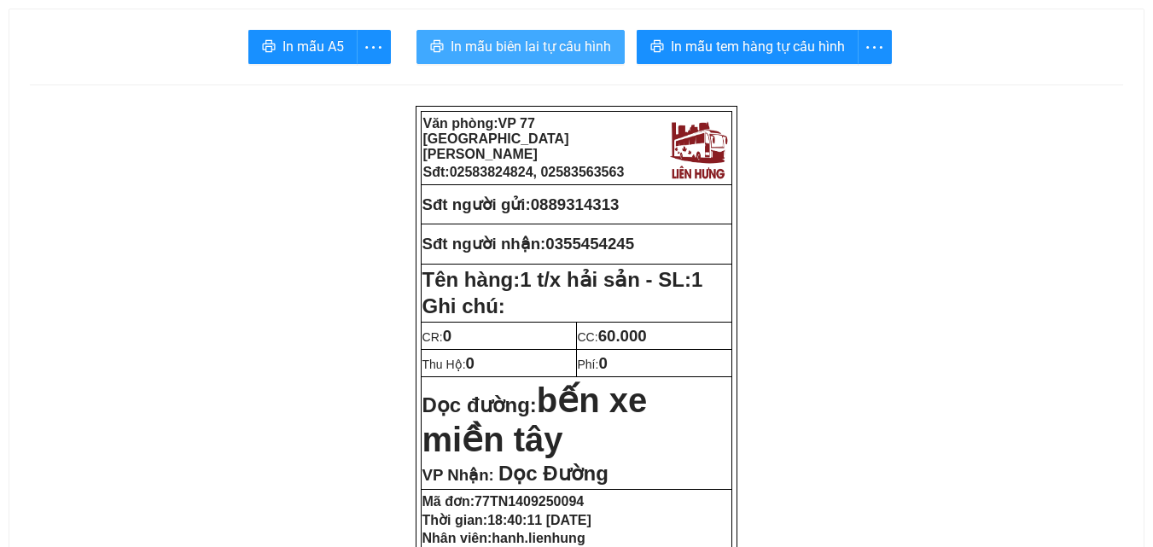
click at [551, 44] on span "In mẫu biên lai tự cấu hình" at bounding box center [531, 46] width 160 height 21
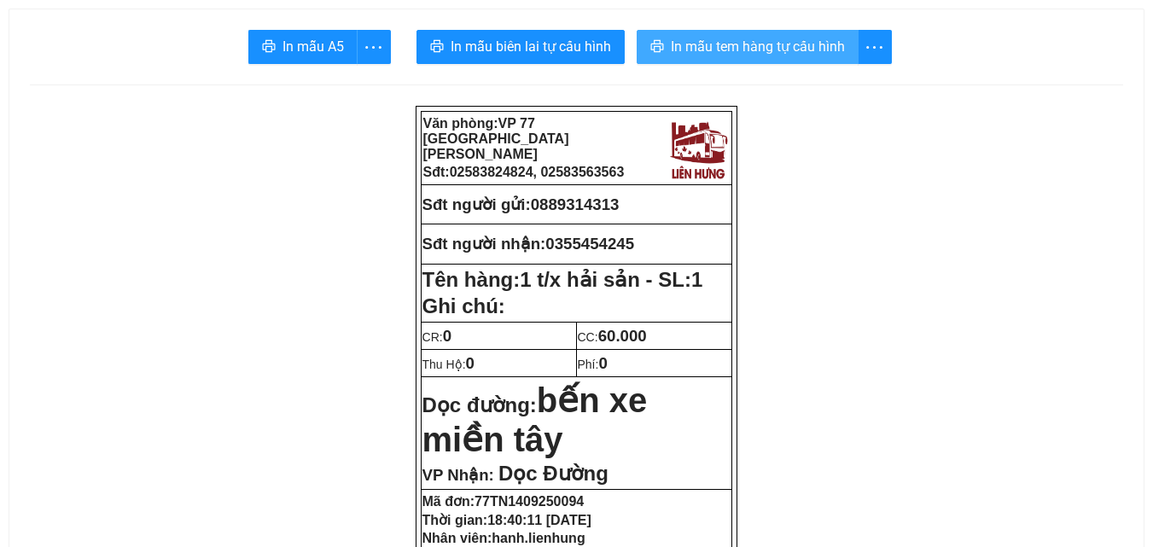
click at [714, 50] on span "In mẫu tem hàng tự cấu hình" at bounding box center [758, 46] width 174 height 21
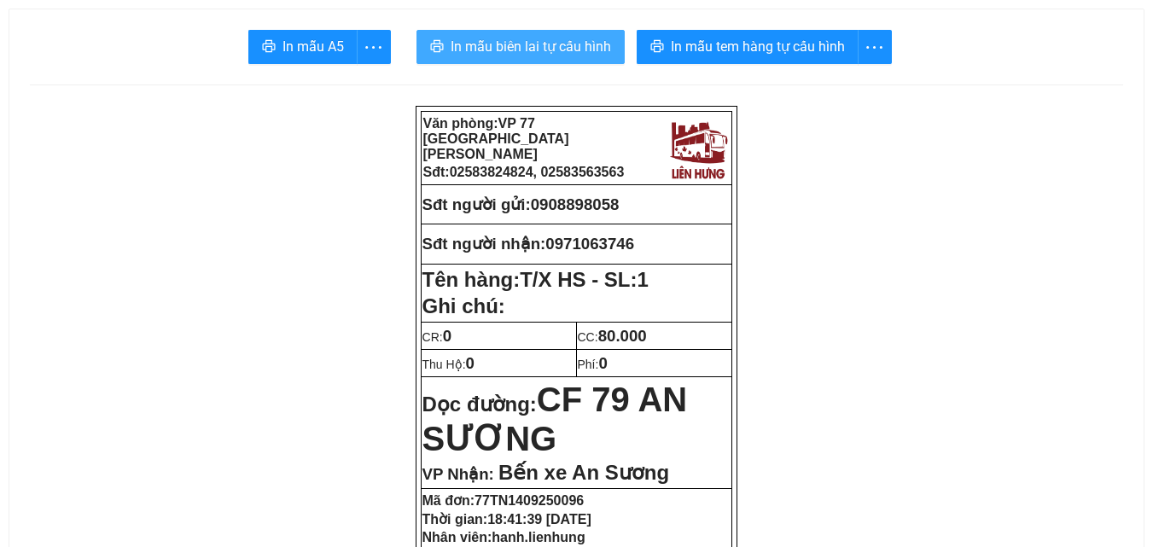
click at [527, 47] on span "In mẫu biên lai tự cấu hình" at bounding box center [531, 46] width 160 height 21
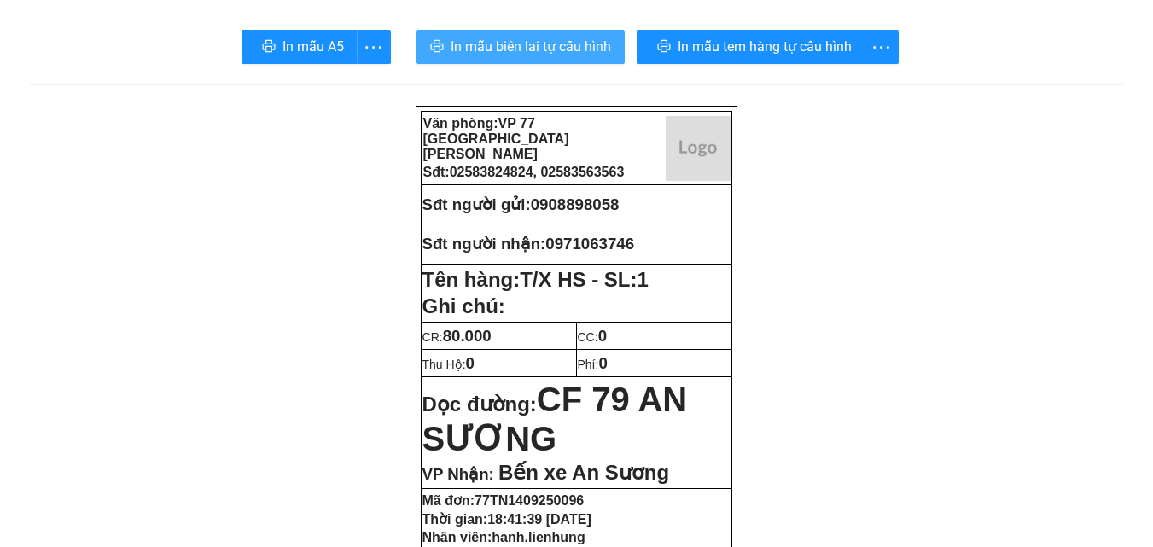
click at [568, 38] on span "In mẫu biên lai tự cấu hình" at bounding box center [531, 46] width 160 height 21
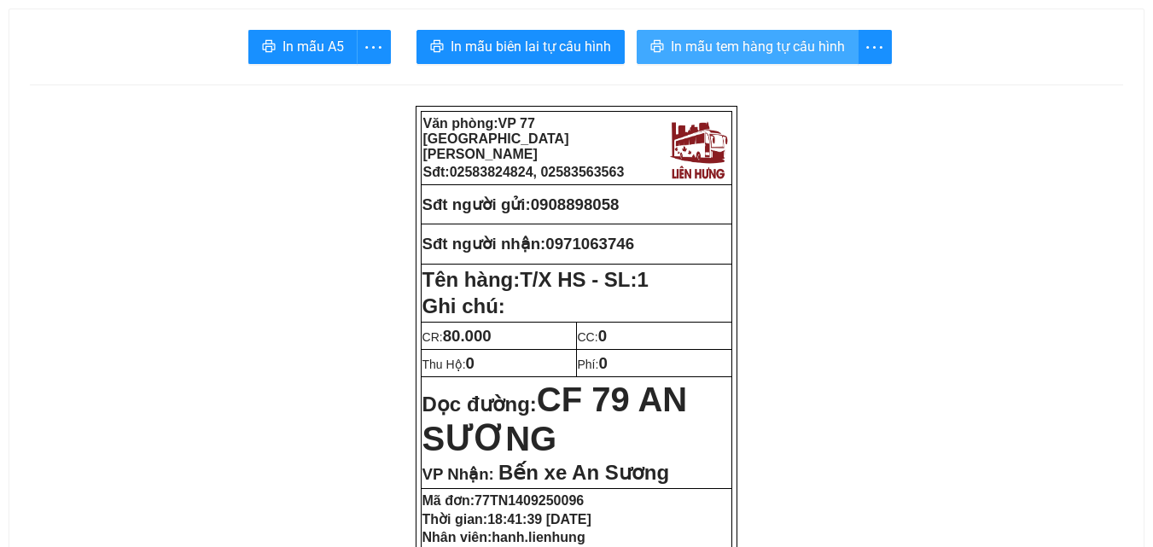
click at [805, 48] on span "In mẫu tem hàng tự cấu hình" at bounding box center [758, 46] width 174 height 21
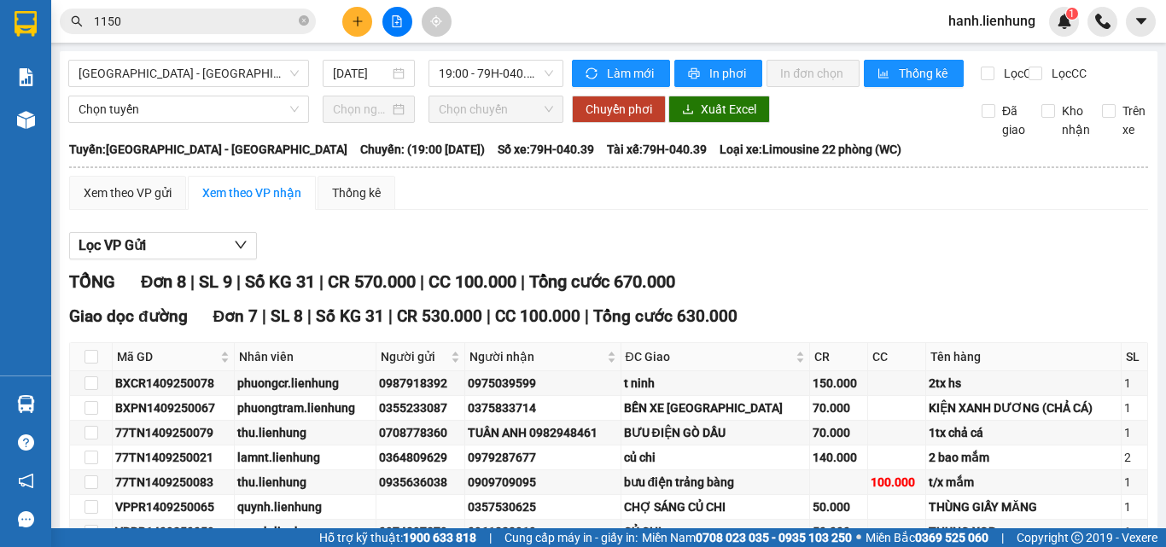
click at [210, 68] on span "Nha Trang - Tây Ninh" at bounding box center [189, 74] width 220 height 26
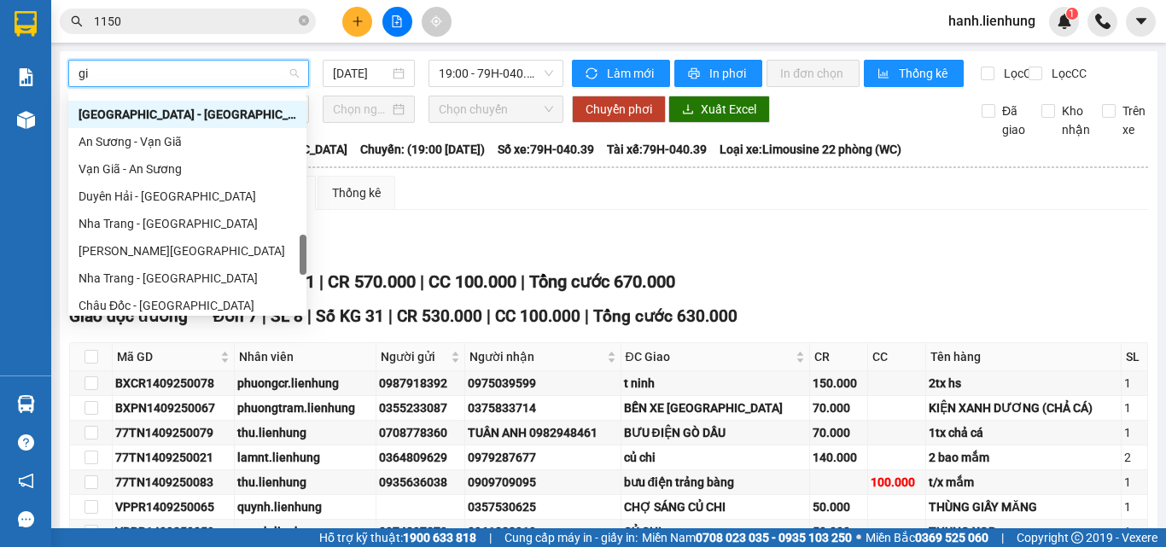
scroll to position [27, 0]
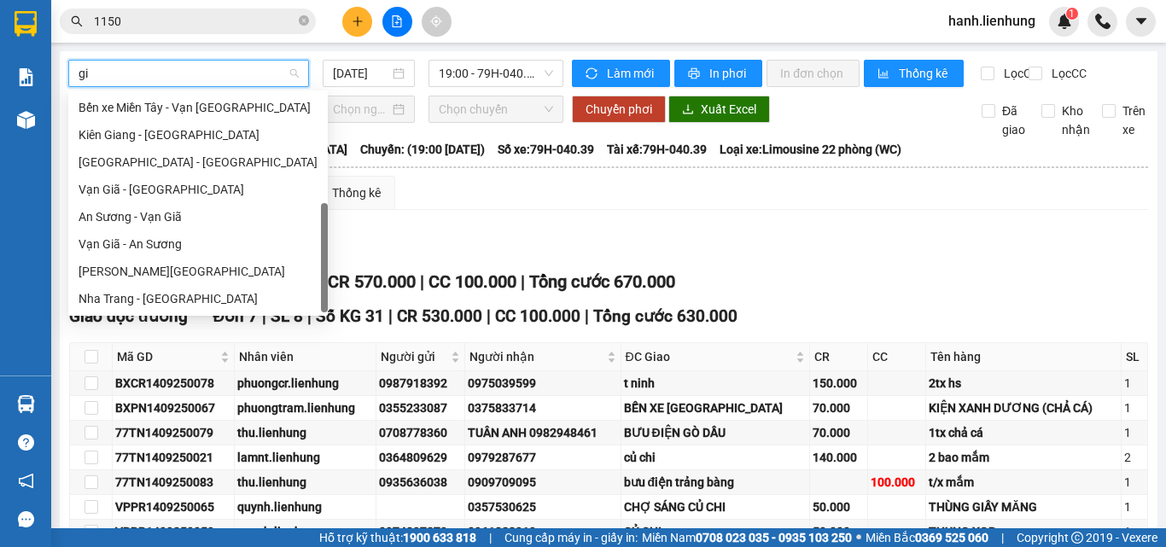
type input "gia"
click at [159, 299] on div "Nha Trang - Gia Lai" at bounding box center [198, 298] width 239 height 19
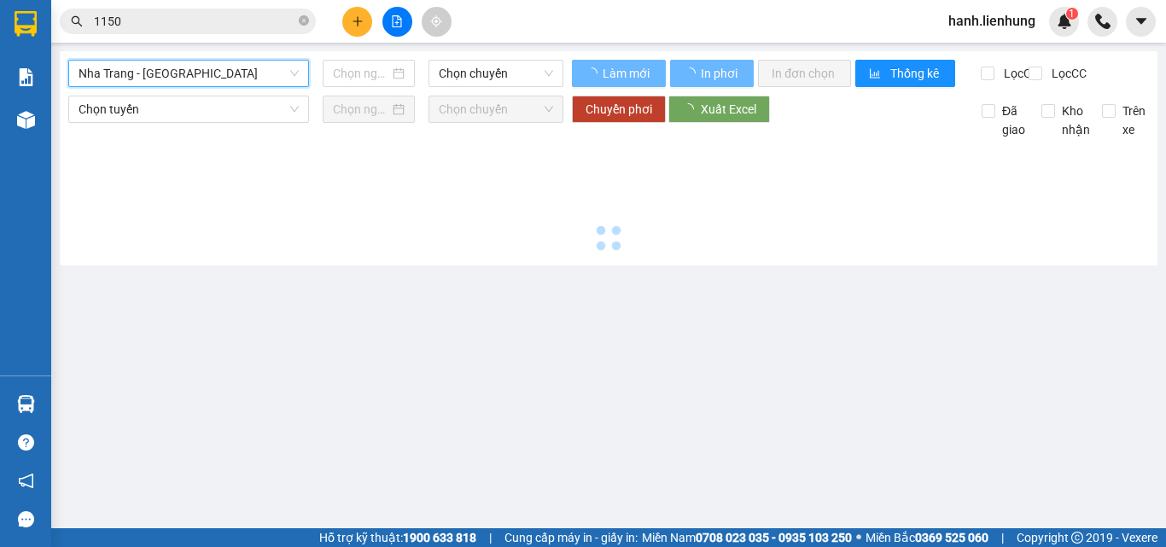
type input "14/09/2025"
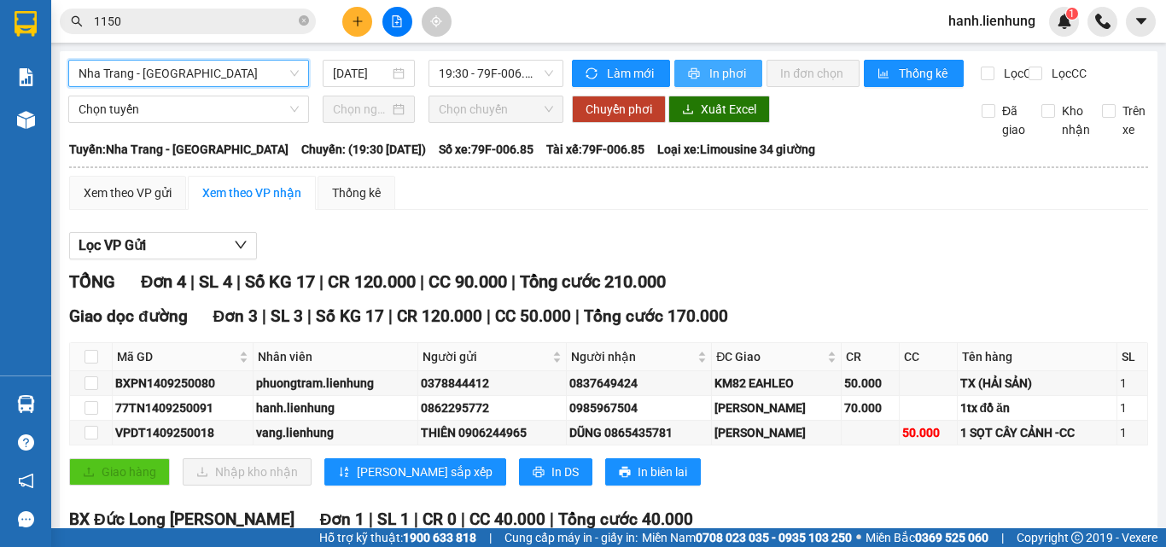
click at [709, 69] on span "In phơi" at bounding box center [728, 73] width 39 height 19
click at [838, 287] on div "TỔNG Đơn 4 | SL 4 | Số KG 17 | CR 120.000 | CC 90.000 | Tổng cước 210.000" at bounding box center [608, 282] width 1079 height 26
